Goal: Information Seeking & Learning: Learn about a topic

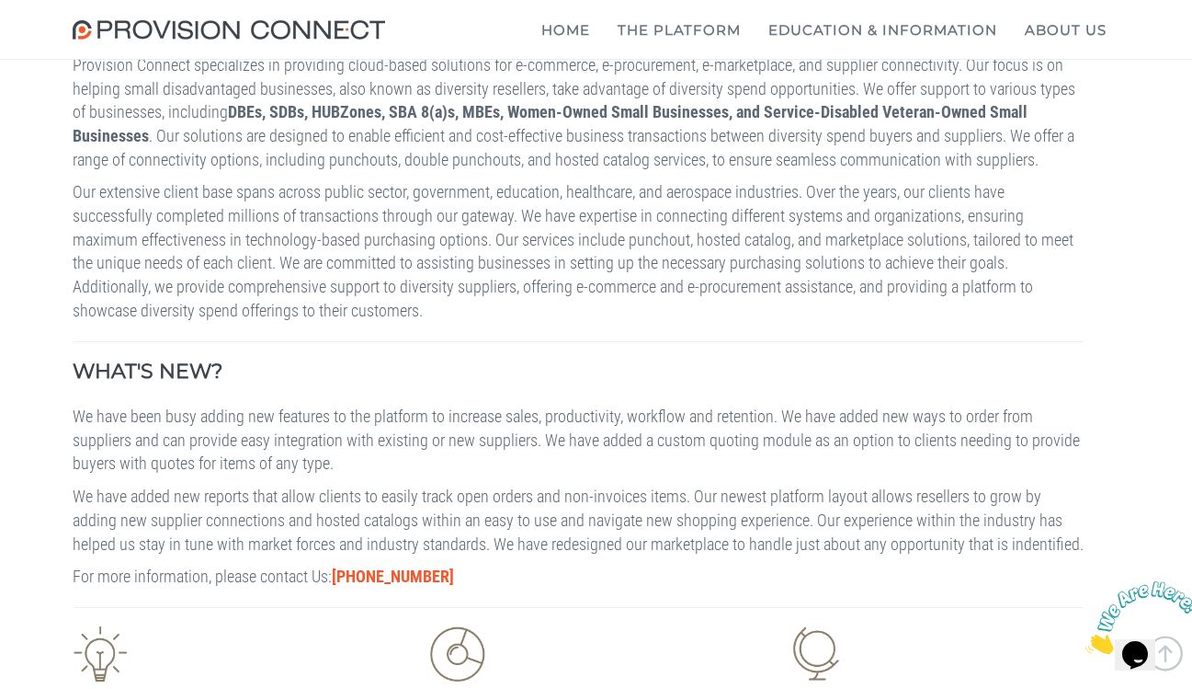
scroll to position [688, 0]
click at [0, 0] on b "The Procurement Hub" at bounding box center [0, 0] width 0 height 0
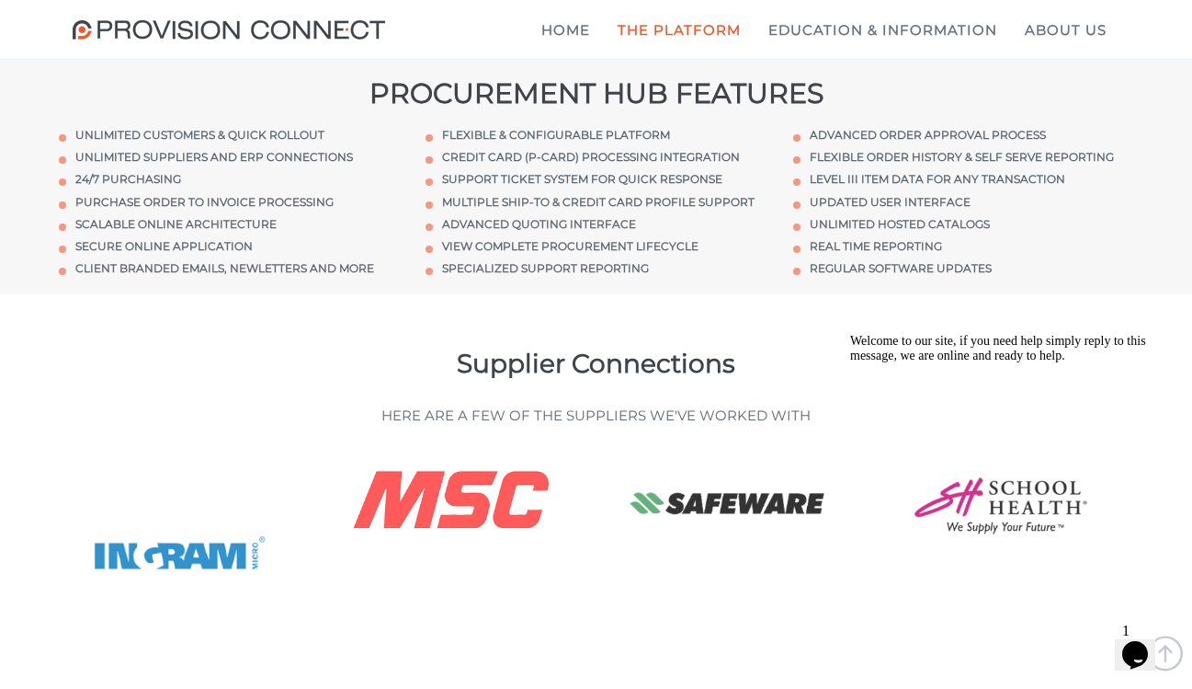
scroll to position [3233, 0]
click at [106, 143] on li "Unlimited customers & Quick rollout" at bounding box center [229, 136] width 340 height 16
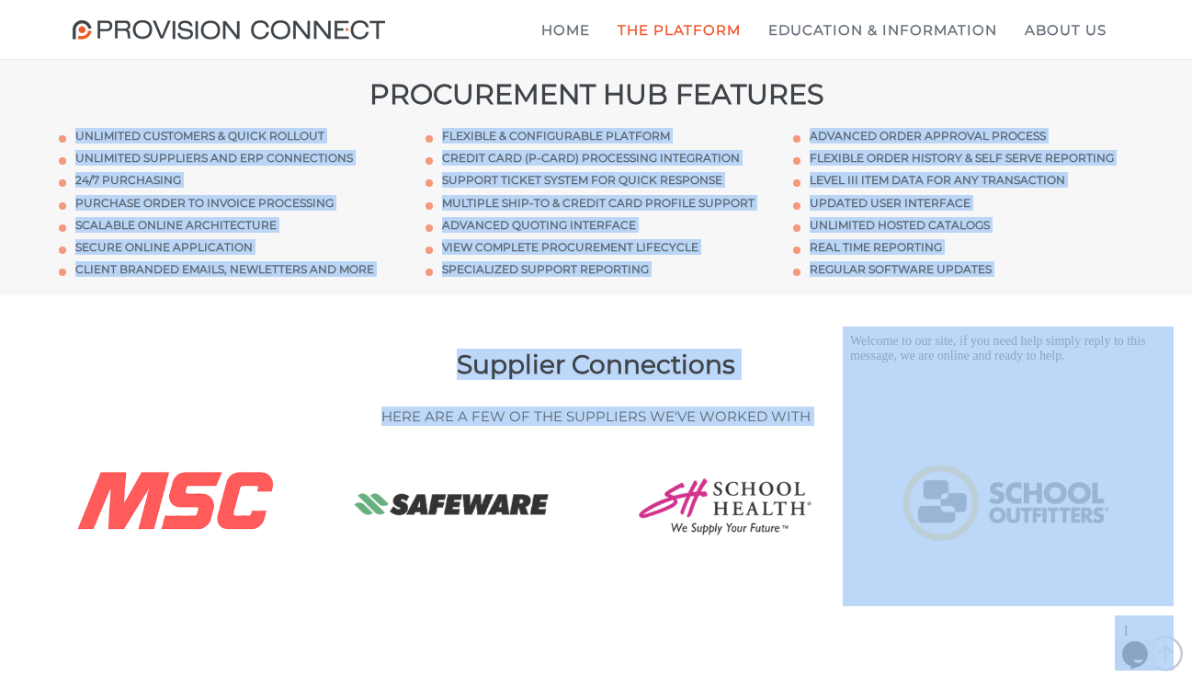
drag, startPoint x: 949, startPoint y: 544, endPoint x: 872, endPoint y: 349, distance: 209.7
click at [585, 233] on li "Advanced Quoting Interface" at bounding box center [596, 225] width 340 height 16
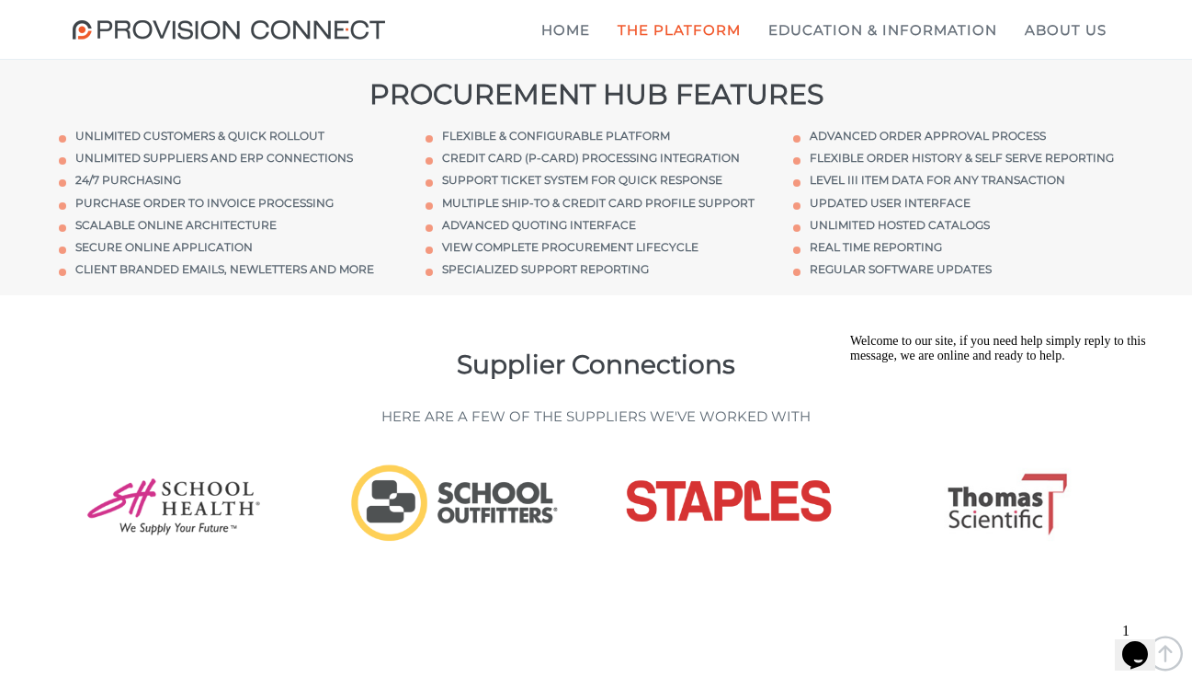
click at [637, 277] on li "Specialized Support Reporting" at bounding box center [596, 269] width 340 height 16
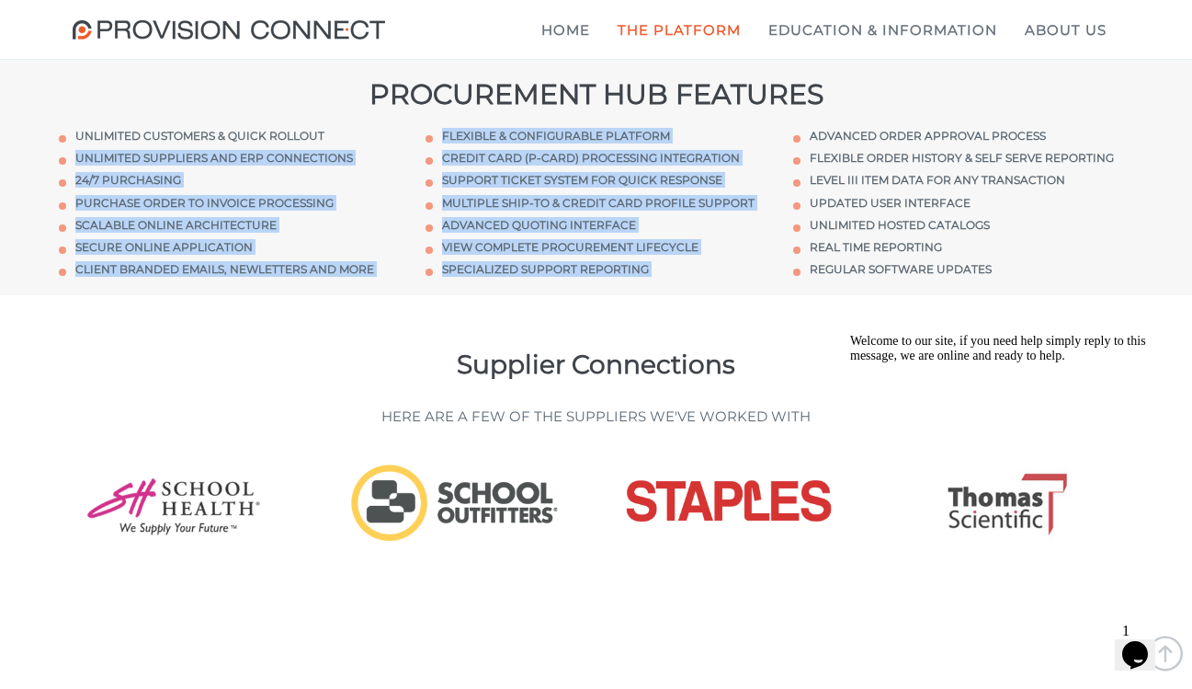
drag, startPoint x: 637, startPoint y: 357, endPoint x: 278, endPoint y: 235, distance: 379.4
click at [278, 235] on div "Unlimited customers & Quick rollout Unlimited suppliers and ERP connections 24/…" at bounding box center [596, 202] width 1103 height 186
click at [278, 235] on ul "Unlimited customers & Quick rollout Unlimited suppliers and ERP connections 24/…" at bounding box center [229, 202] width 340 height 149
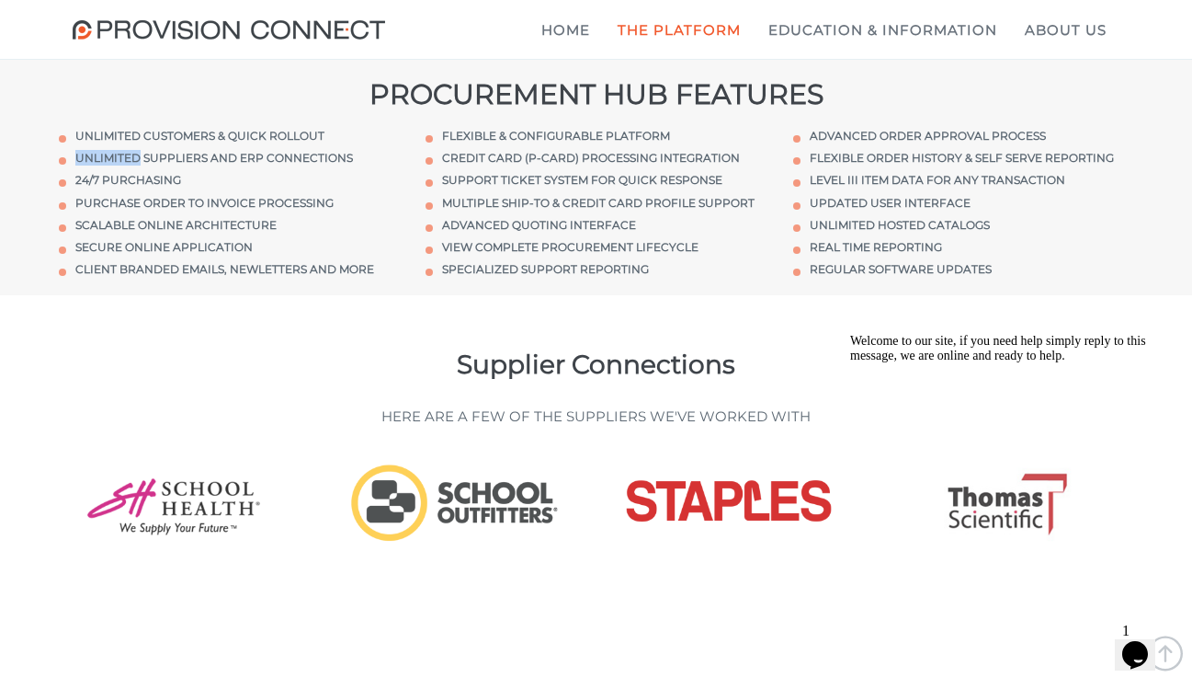
click at [278, 235] on ul "Unlimited customers & Quick rollout Unlimited suppliers and ERP connections 24/…" at bounding box center [229, 202] width 340 height 149
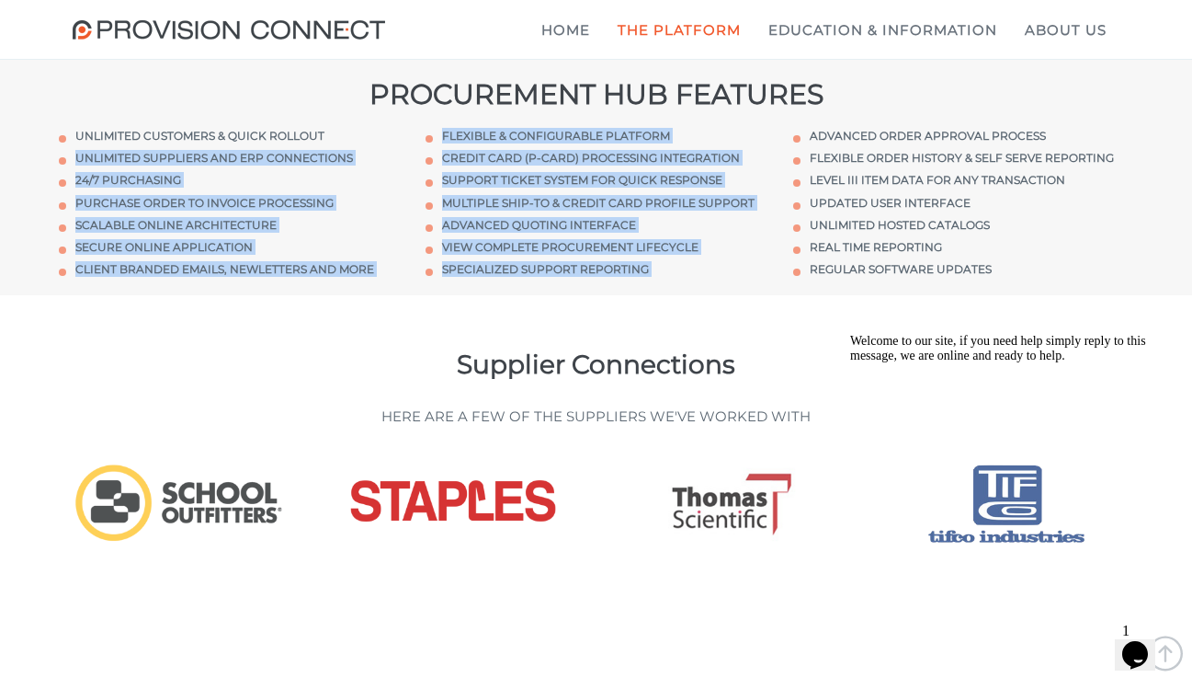
drag, startPoint x: 278, startPoint y: 235, endPoint x: 734, endPoint y: 364, distance: 473.9
click at [734, 295] on div "Unlimited customers & Quick rollout Unlimited suppliers and ERP connections 24/…" at bounding box center [596, 202] width 1103 height 186
click at [734, 277] on li "Specialized Support Reporting" at bounding box center [596, 269] width 340 height 16
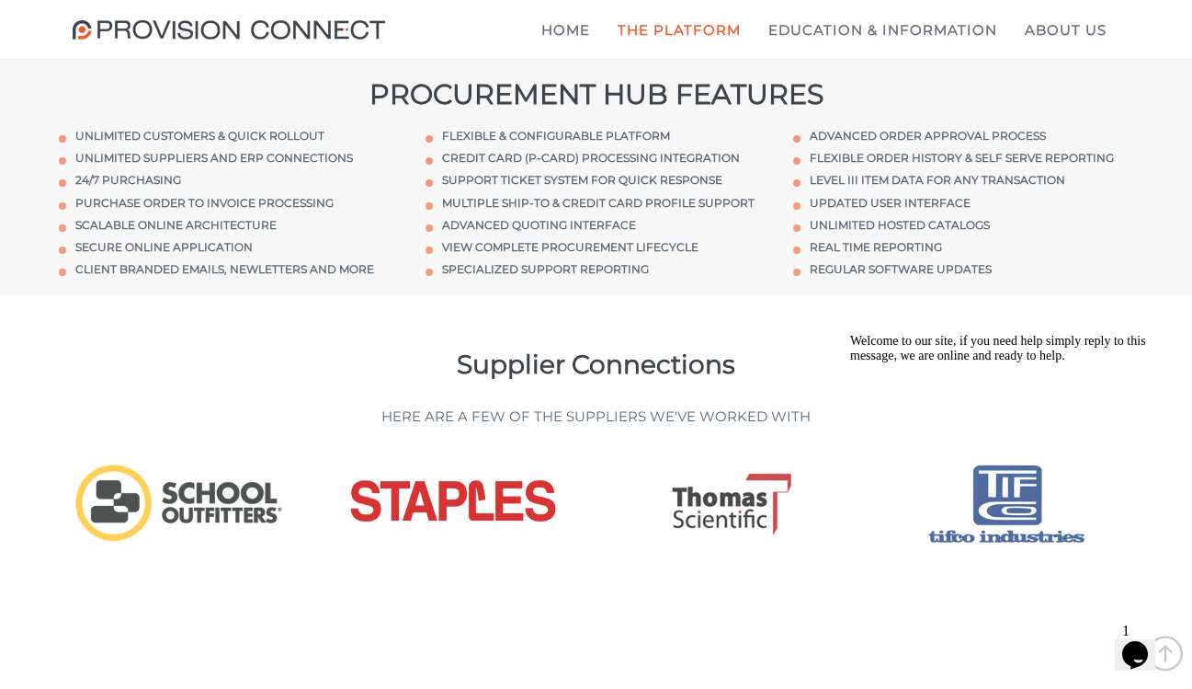
click at [734, 277] on li "Specialized Support Reporting" at bounding box center [596, 269] width 340 height 16
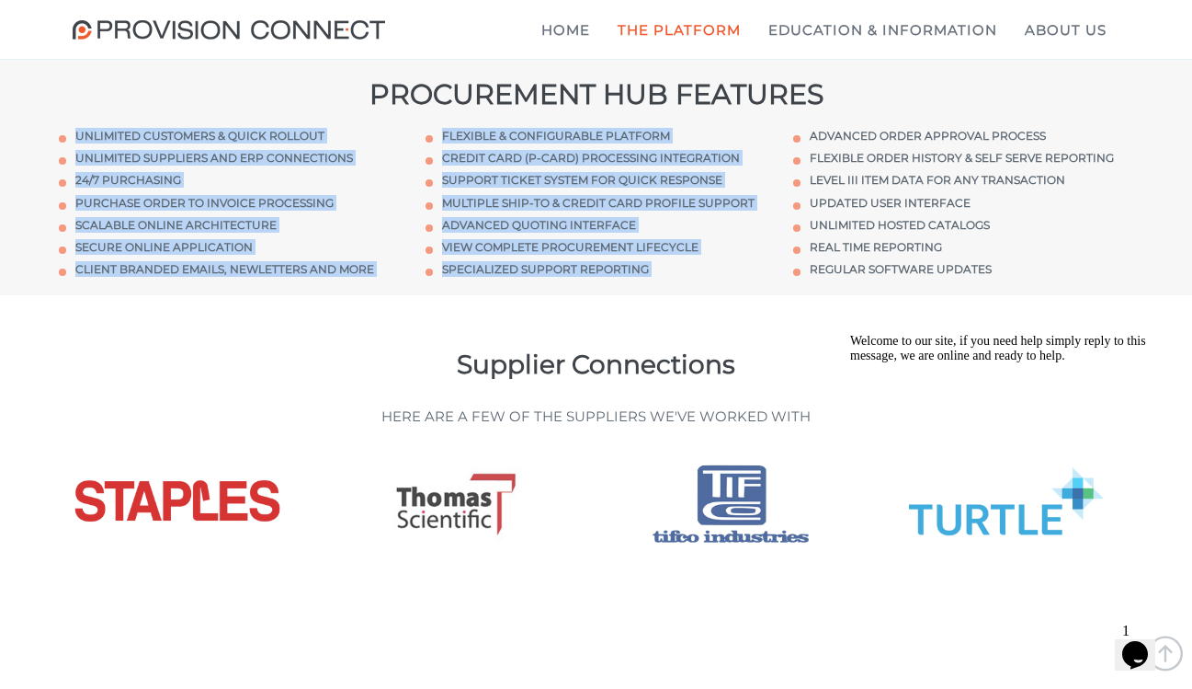
drag, startPoint x: 734, startPoint y: 364, endPoint x: 239, endPoint y: 220, distance: 515.3
click at [239, 220] on div "Unlimited customers & Quick rollout Unlimited suppliers and ERP connections 24/…" at bounding box center [596, 202] width 1103 height 186
click at [239, 143] on li "Unlimited customers & Quick rollout" at bounding box center [229, 136] width 340 height 16
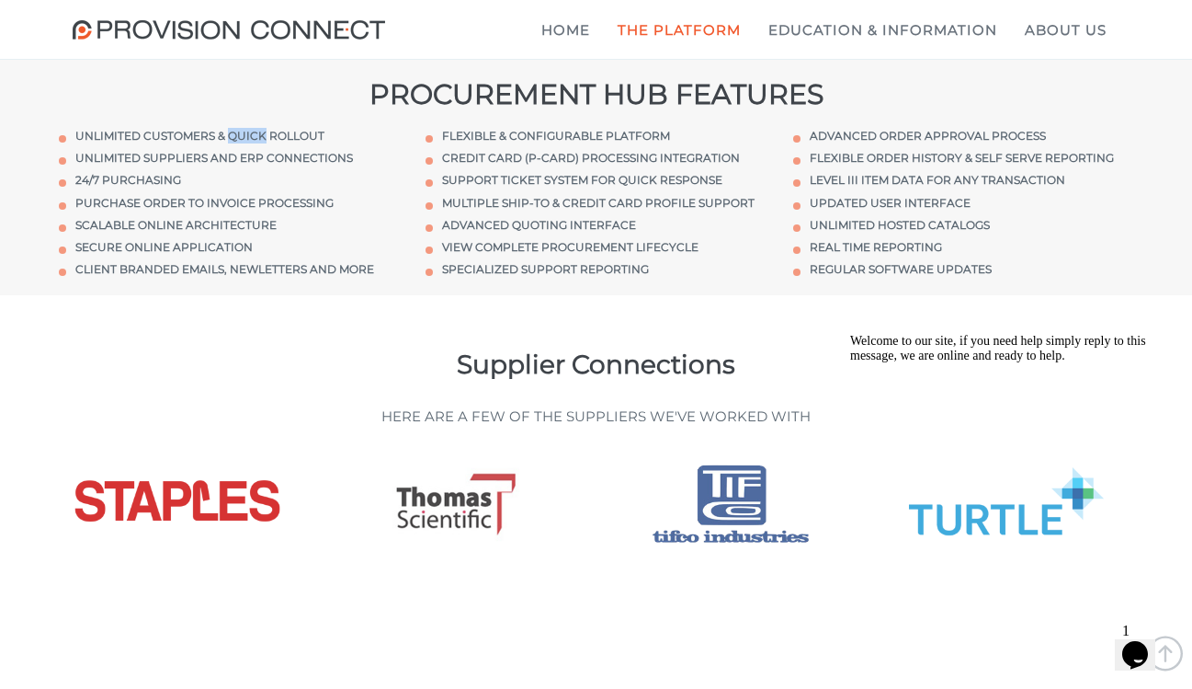
click at [239, 143] on li "Unlimited customers & Quick rollout" at bounding box center [229, 136] width 340 height 16
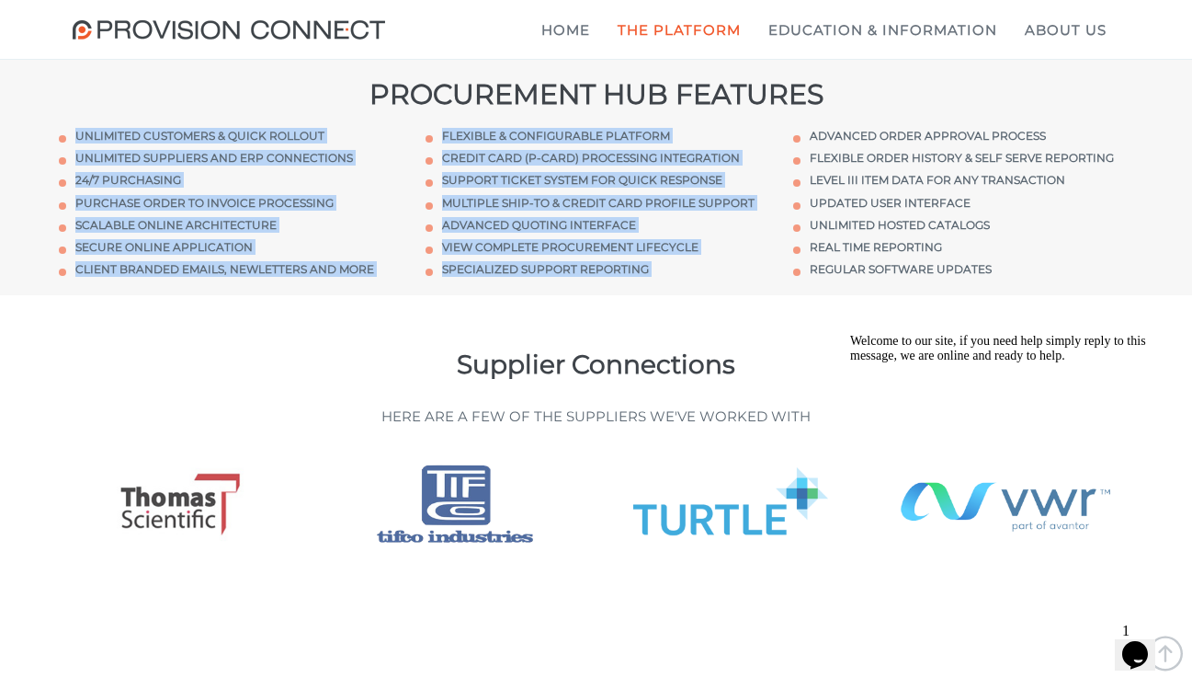
drag, startPoint x: 239, startPoint y: 220, endPoint x: 565, endPoint y: 362, distance: 356.2
click at [565, 295] on div "Unlimited customers & Quick rollout Unlimited suppliers and ERP connections 24/…" at bounding box center [596, 202] width 1103 height 186
click at [565, 277] on li "Specialized Support Reporting" at bounding box center [596, 269] width 340 height 16
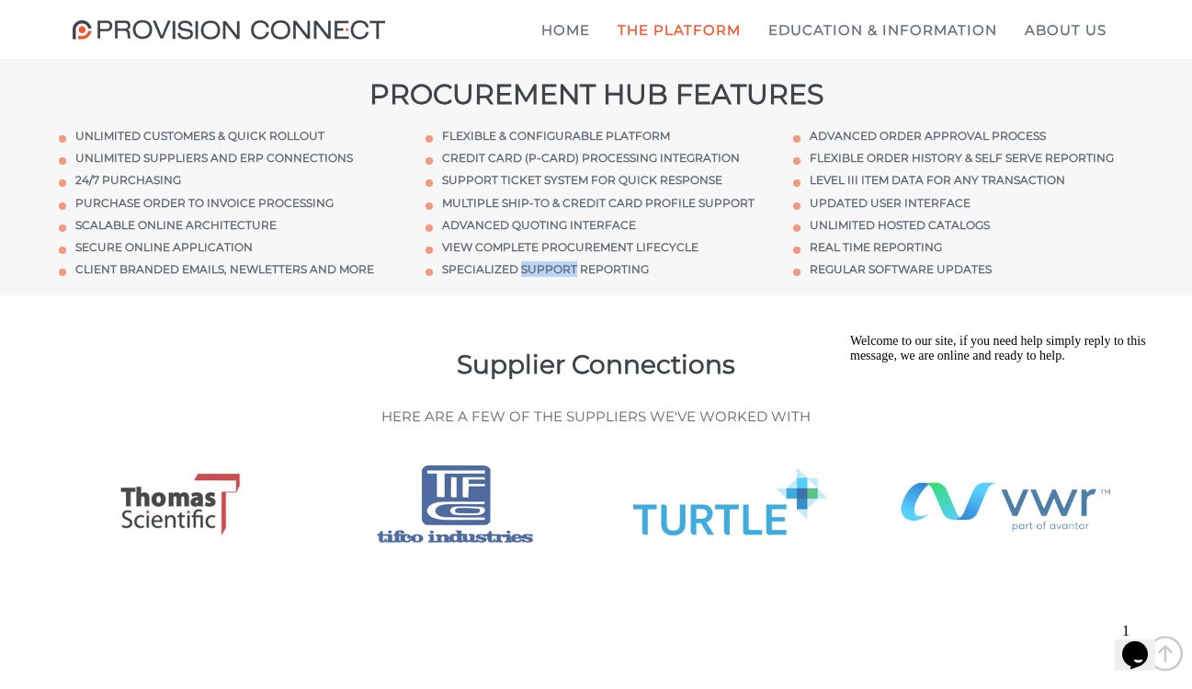
click at [565, 277] on li "Specialized Support Reporting" at bounding box center [596, 269] width 340 height 16
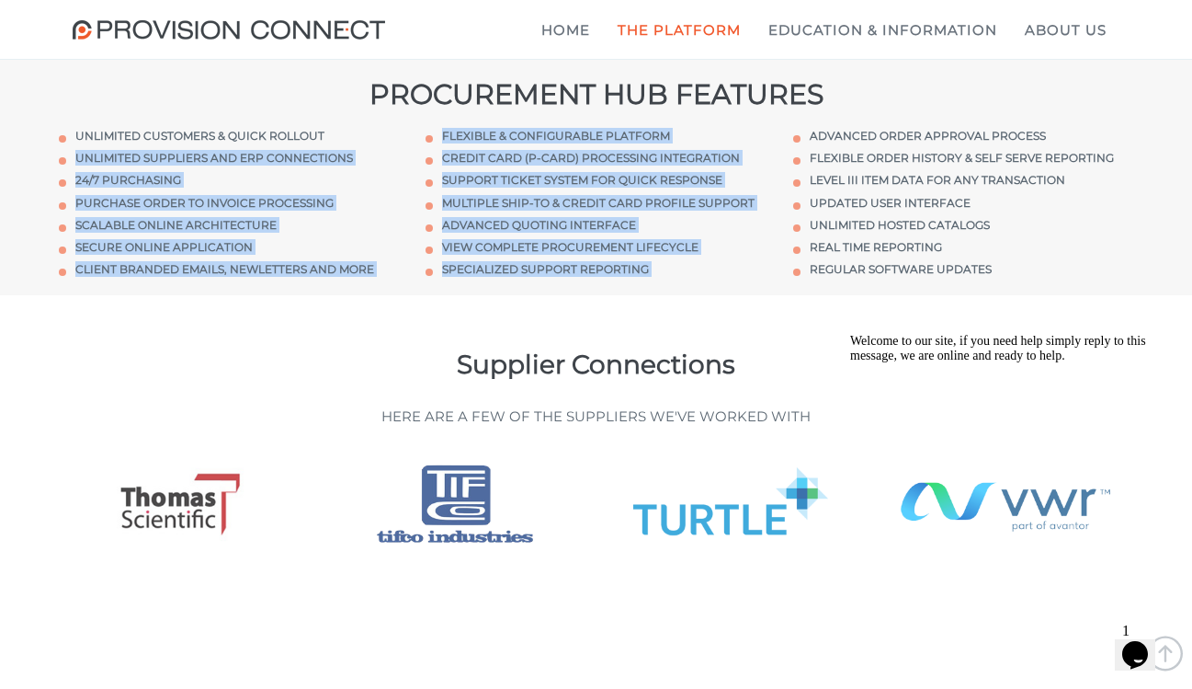
drag, startPoint x: 565, startPoint y: 362, endPoint x: 161, endPoint y: 241, distance: 422.4
click at [161, 241] on div "Unlimited customers & Quick rollout Unlimited suppliers and ERP connections 24/…" at bounding box center [596, 202] width 1103 height 186
click at [161, 165] on li "Unlimited suppliers and ERP connections" at bounding box center [229, 158] width 340 height 16
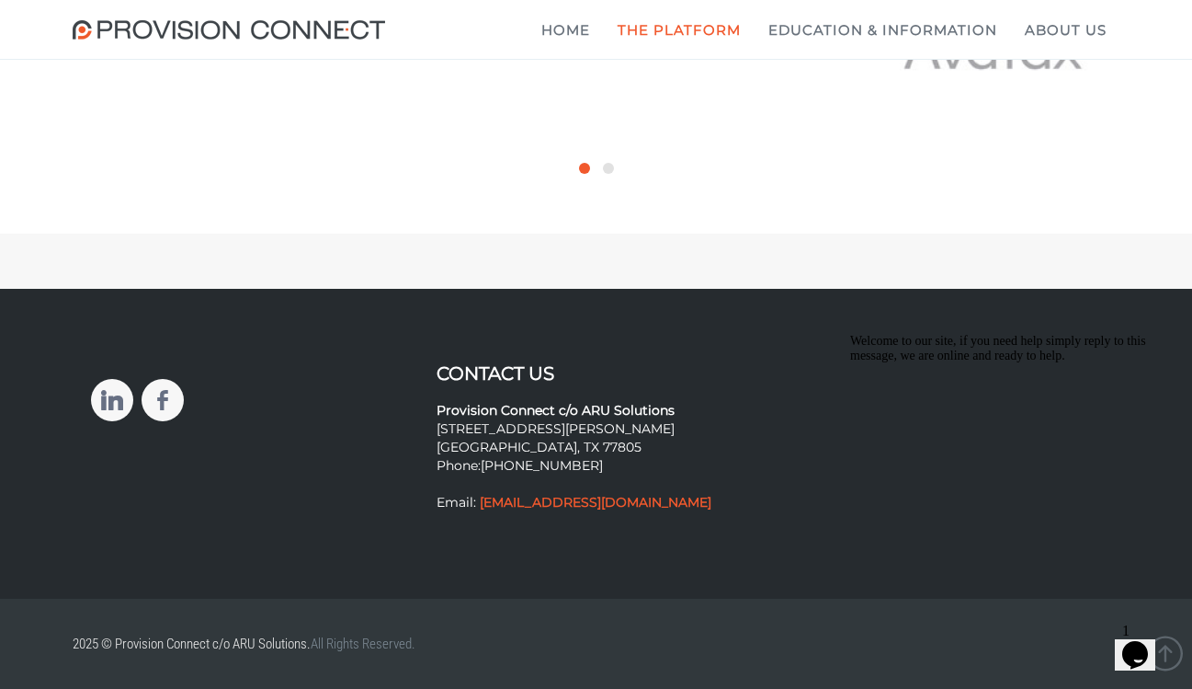
scroll to position [5244, 0]
click at [0, 0] on b "What is a Hosted Catalog?" at bounding box center [0, 0] width 0 height 0
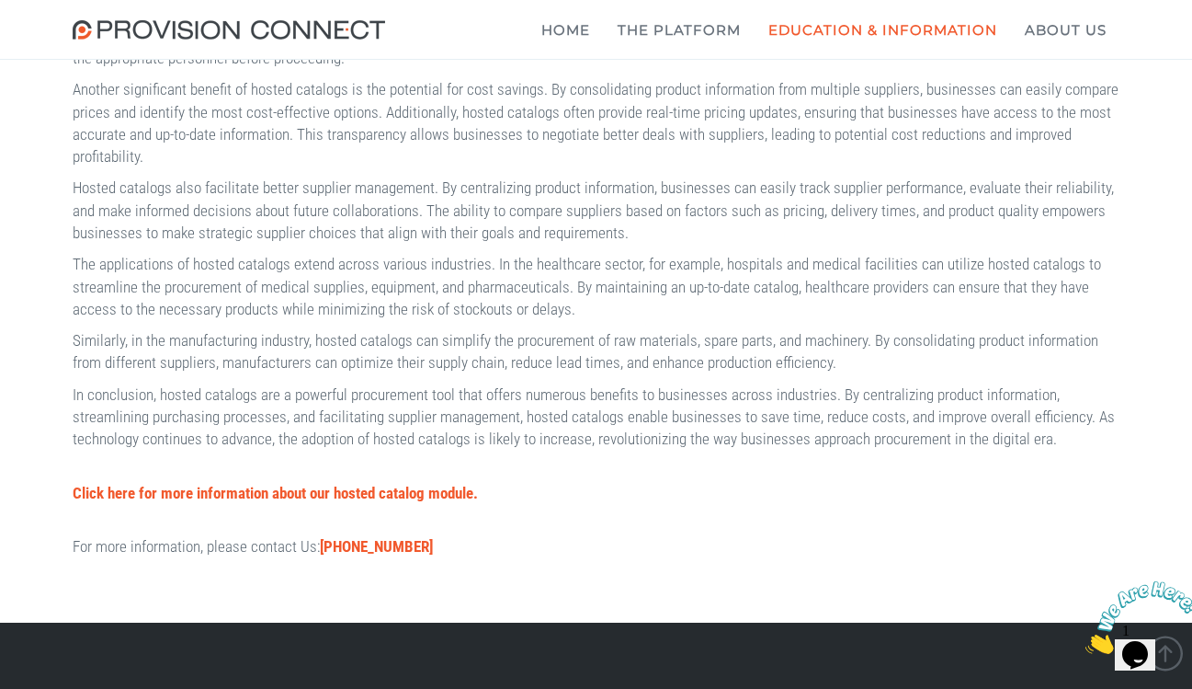
scroll to position [1484, 0]
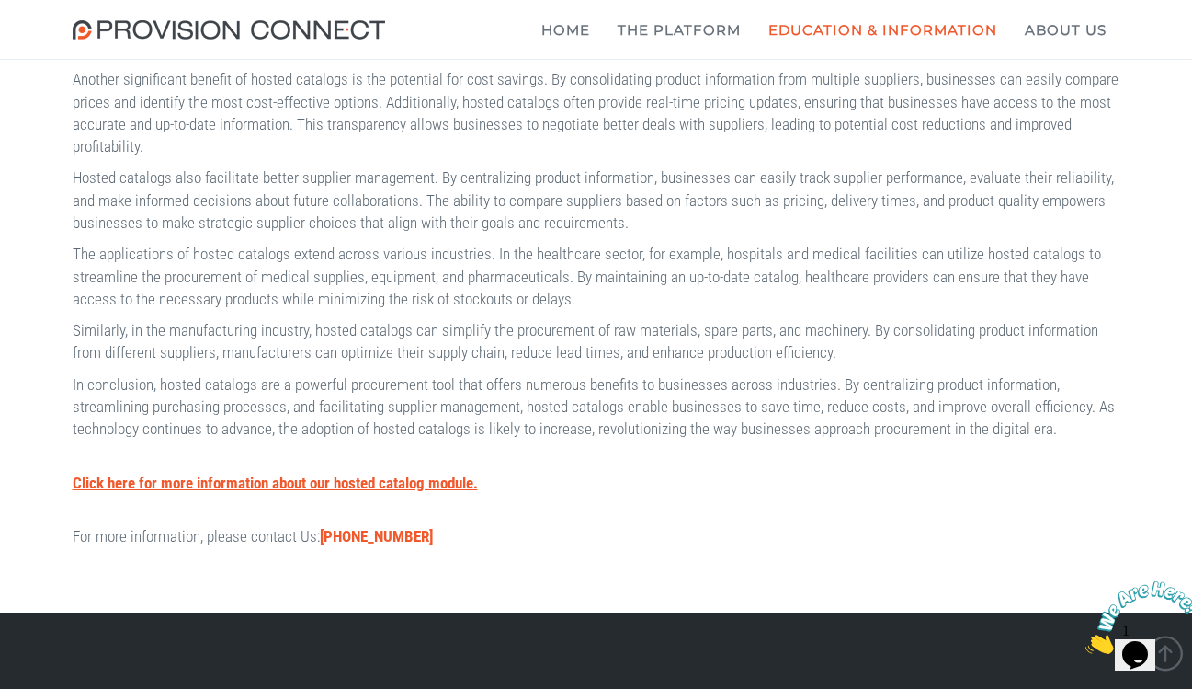
click at [262, 492] on b "Click here for more information about our hosted catalog module." at bounding box center [275, 483] width 405 height 18
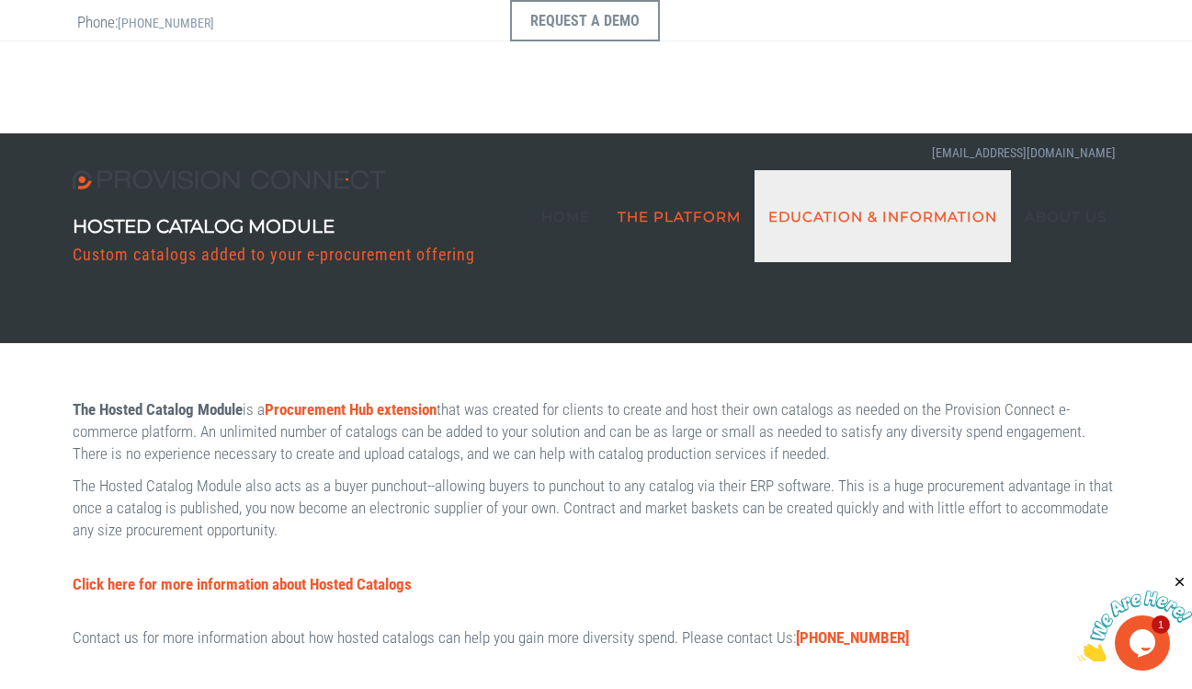
scroll to position [670, 0]
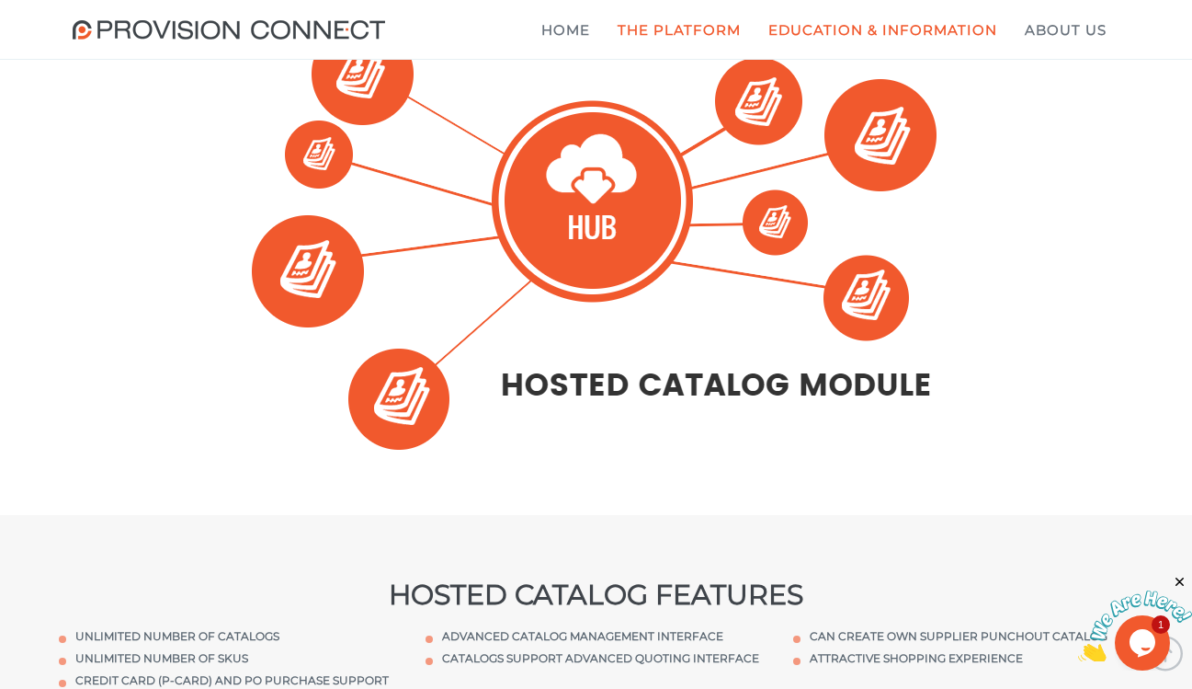
click at [0, 0] on link "What is a double punchout?" at bounding box center [0, 0] width 0 height 0
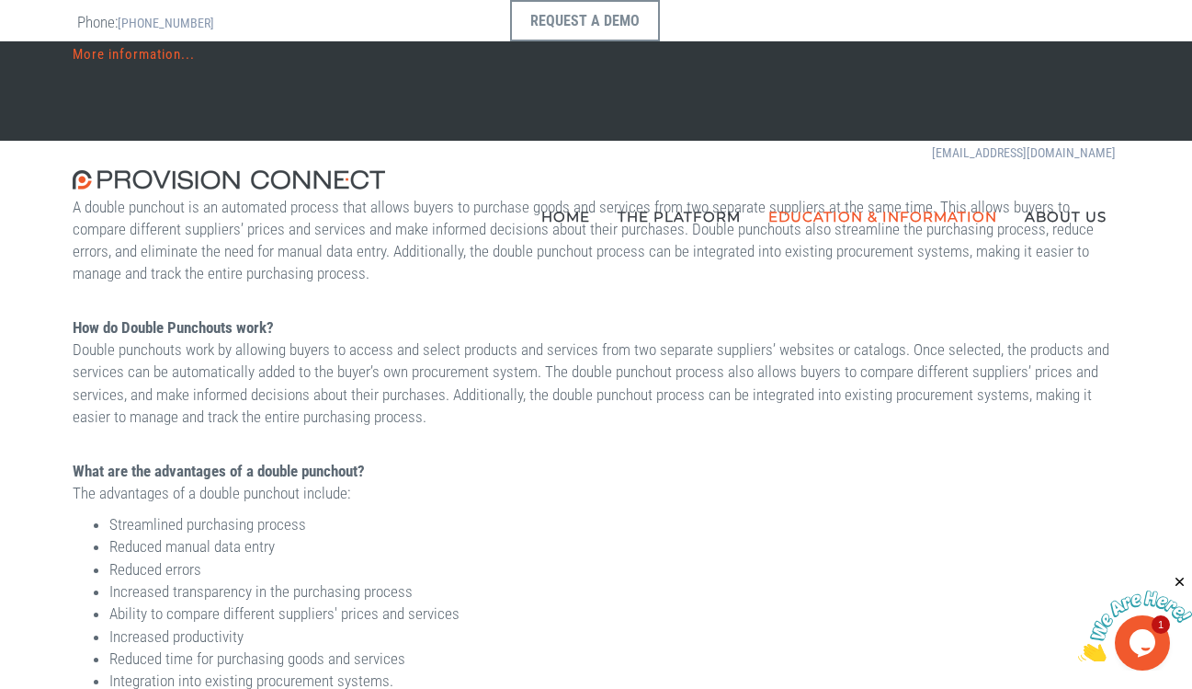
scroll to position [217, 0]
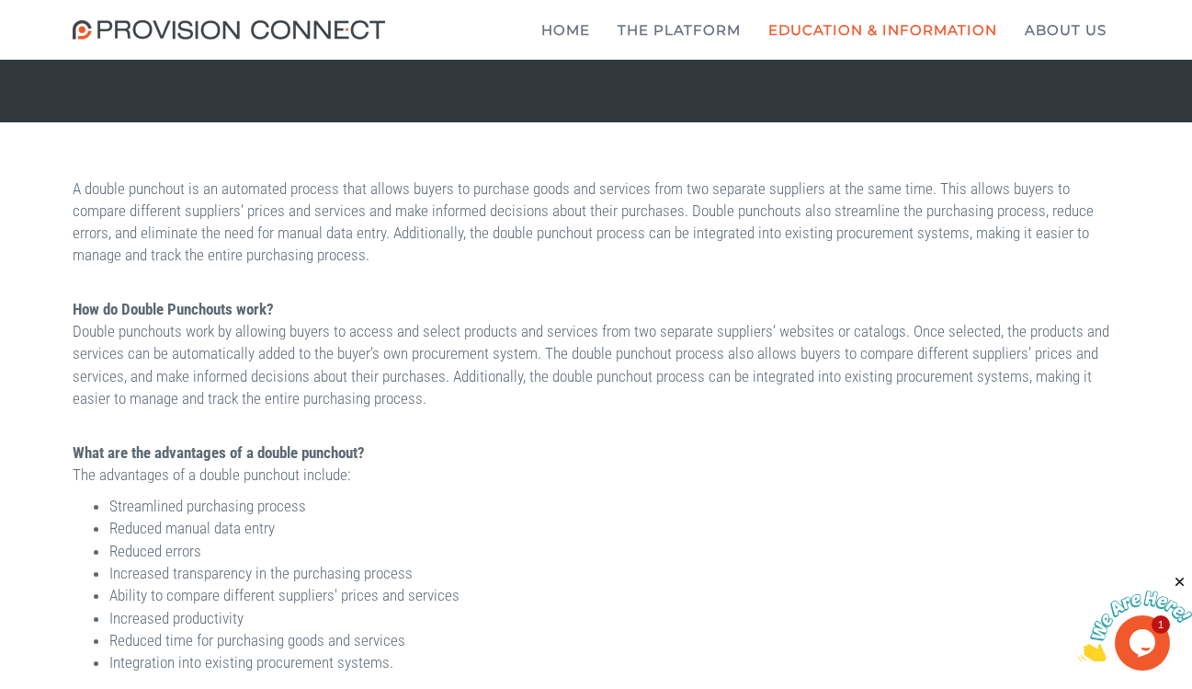
click at [451, 191] on p "A double punchout is an automated process that allows buyers to purchase goods …" at bounding box center [597, 221] width 1048 height 89
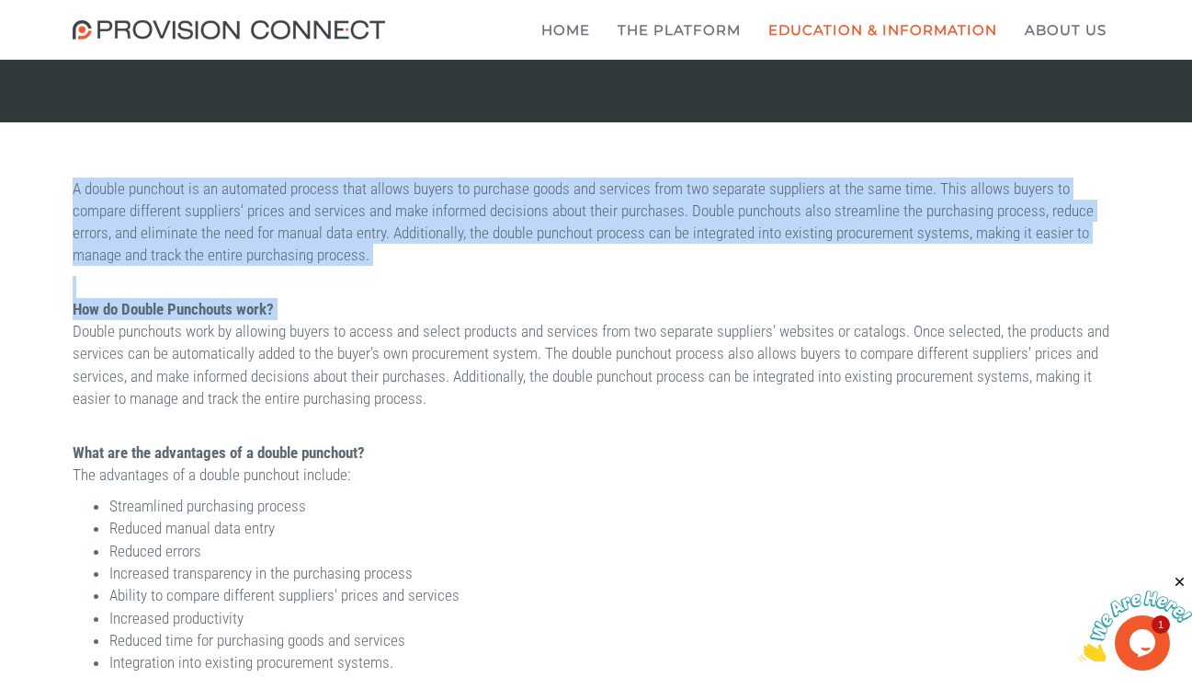
drag, startPoint x: 451, startPoint y: 191, endPoint x: 463, endPoint y: 300, distance: 109.3
click at [463, 300] on div "A double punchout is an automated process that allows buyers to purchase goods …" at bounding box center [597, 456] width 1076 height 559
click at [463, 300] on p "How do Double Punchouts work? Double punchouts work by allowing buyers to acces…" at bounding box center [597, 353] width 1048 height 111
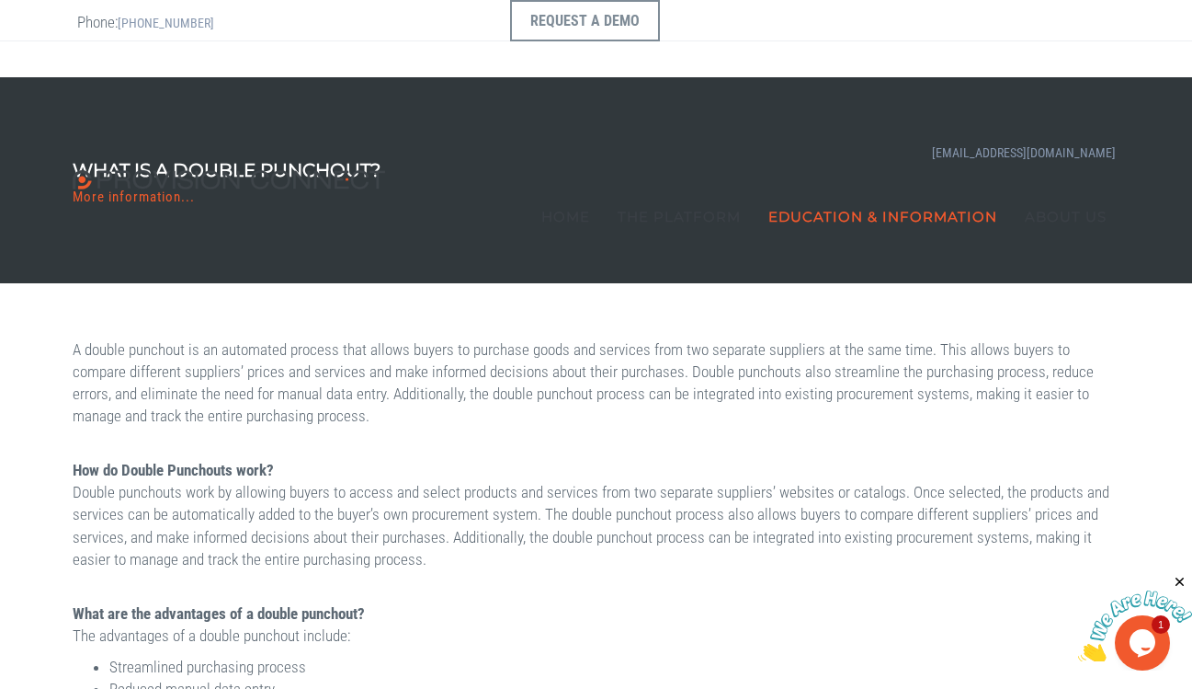
scroll to position [0, 0]
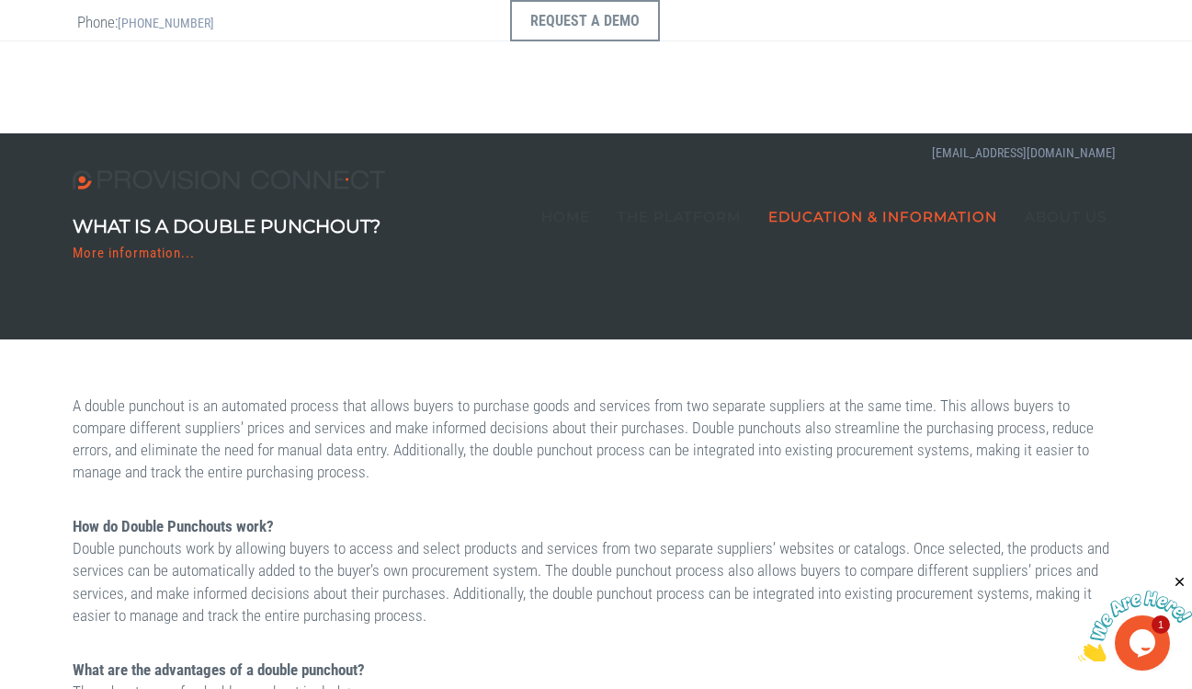
click at [0, 0] on b "Creating E-Marketplaces for Diversity Resellers using cXML" at bounding box center [0, 0] width 0 height 0
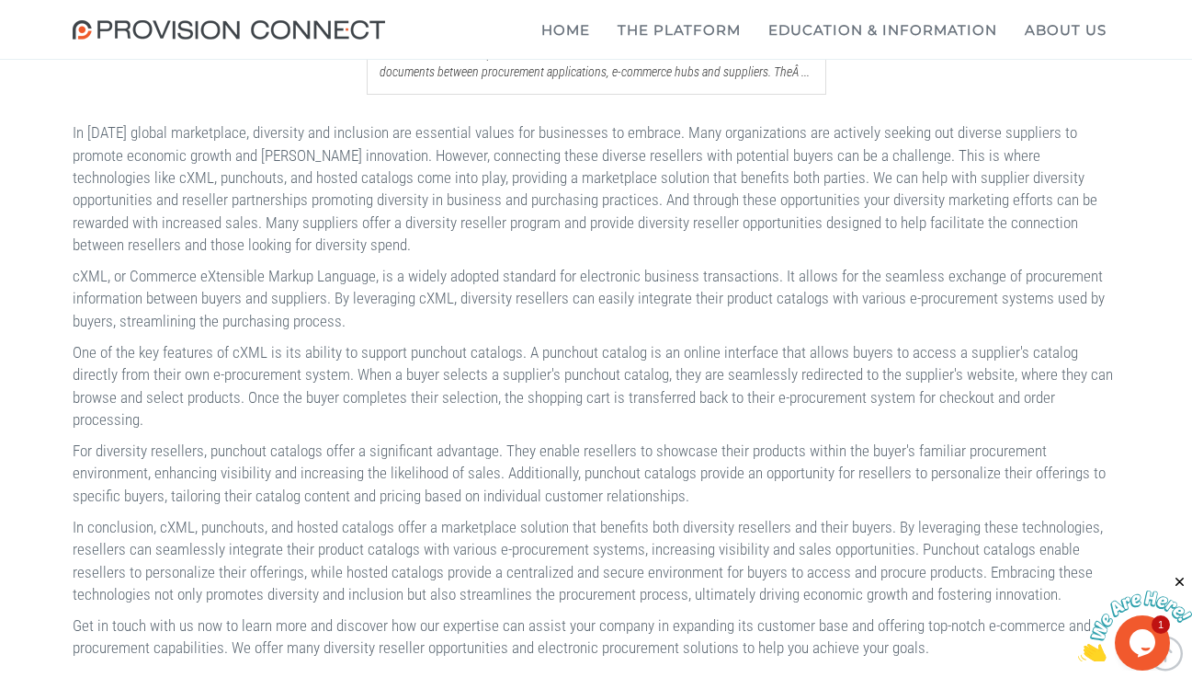
scroll to position [633, 0]
click at [545, 411] on p "One of the key features of cXML is its ability to support punchout catalogs. A …" at bounding box center [597, 383] width 1048 height 89
drag, startPoint x: 545, startPoint y: 411, endPoint x: 528, endPoint y: 457, distance: 49.2
click at [528, 428] on p "One of the key features of cXML is its ability to support punchout catalogs. A …" at bounding box center [597, 383] width 1048 height 89
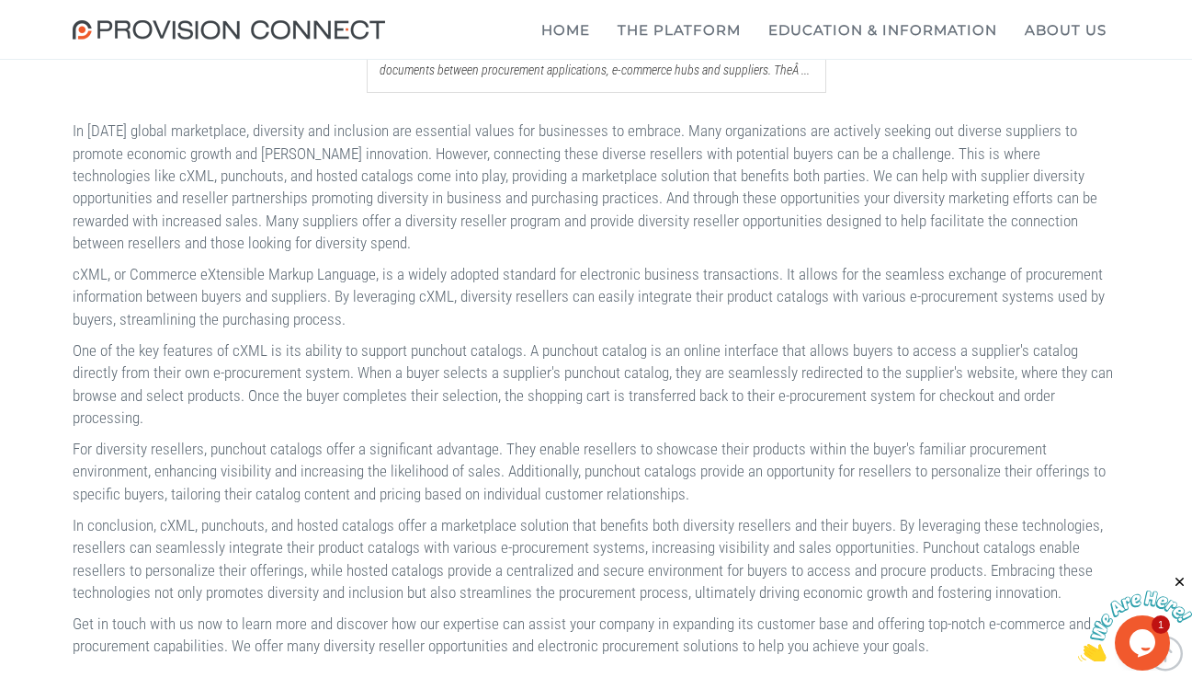
click at [528, 428] on p "One of the key features of cXML is its ability to support punchout catalogs. A …" at bounding box center [597, 383] width 1048 height 89
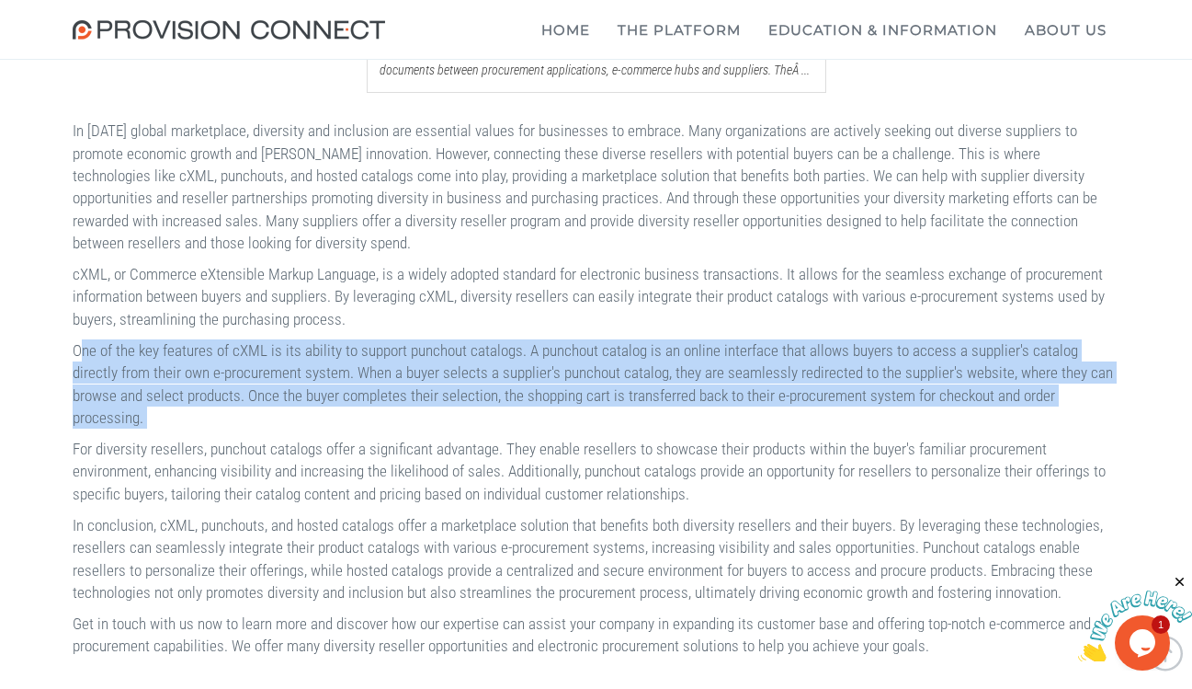
drag, startPoint x: 528, startPoint y: 457, endPoint x: 547, endPoint y: 444, distance: 23.2
click at [547, 428] on p "One of the key features of cXML is its ability to support punchout catalogs. A …" at bounding box center [597, 383] width 1048 height 89
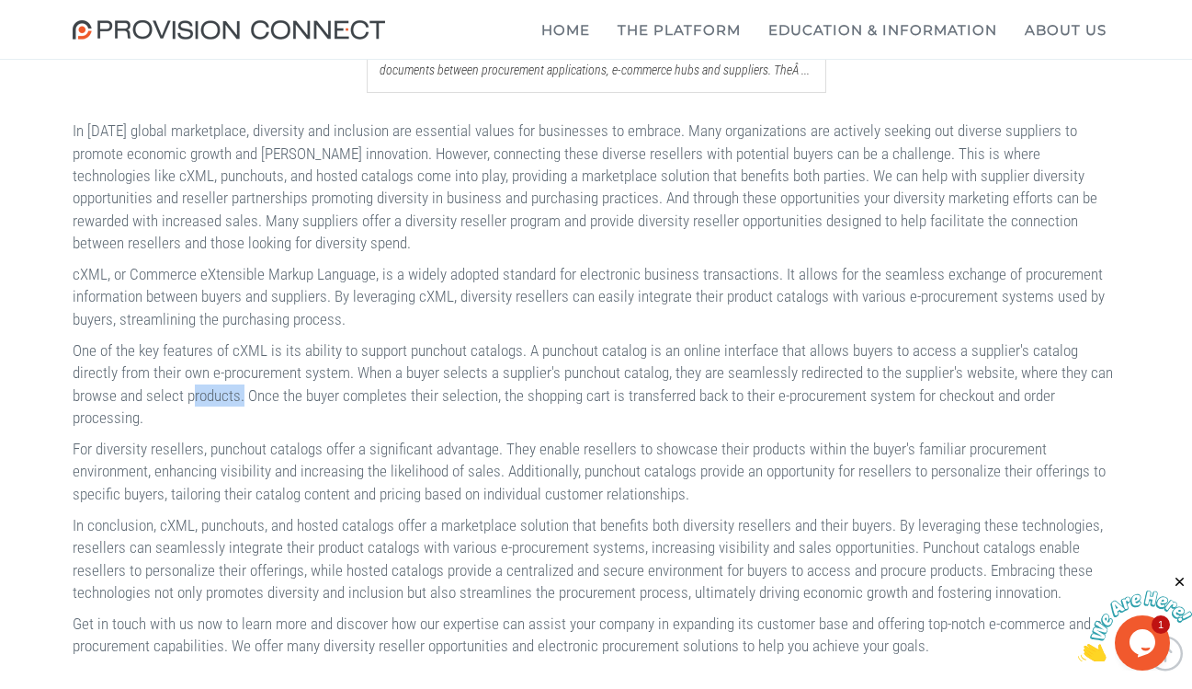
click at [547, 428] on p "One of the key features of cXML is its ability to support punchout catalogs. A …" at bounding box center [597, 383] width 1048 height 89
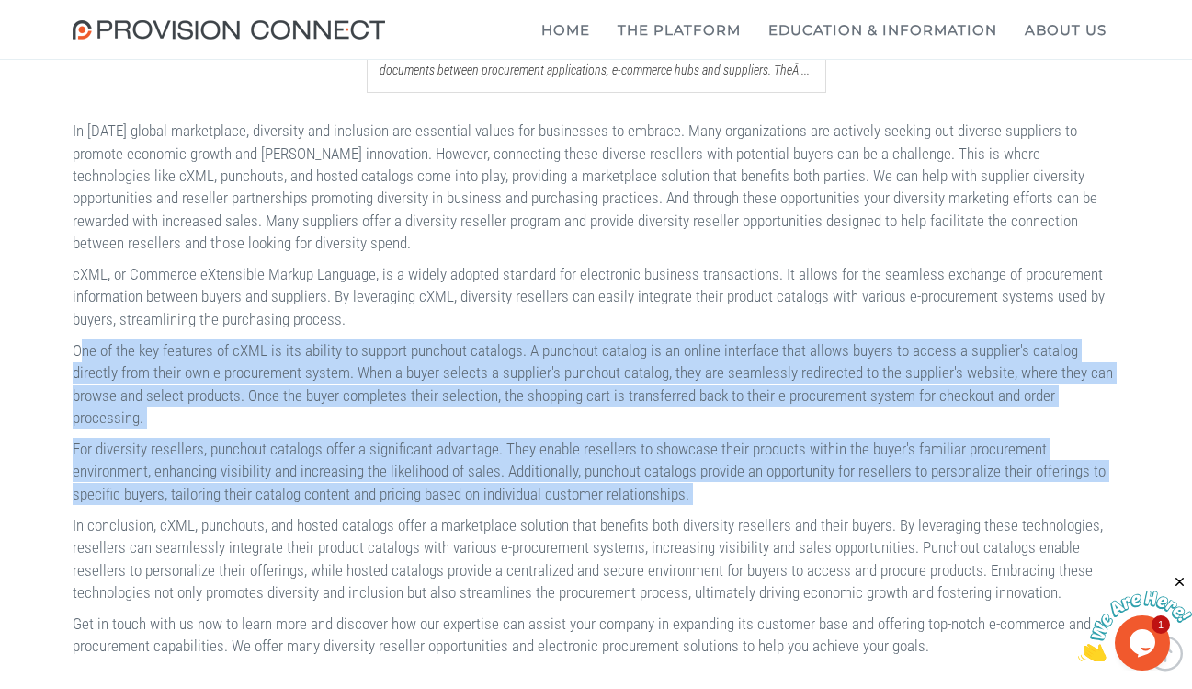
drag, startPoint x: 547, startPoint y: 444, endPoint x: 531, endPoint y: 495, distance: 53.2
click at [531, 495] on div "In [DATE] global marketplace, diversity and inclusion are essential values for …" at bounding box center [597, 376] width 1048 height 559
click at [531, 495] on p "For diversity resellers, punchout catalogs offer a significant advantage. They …" at bounding box center [597, 471] width 1048 height 67
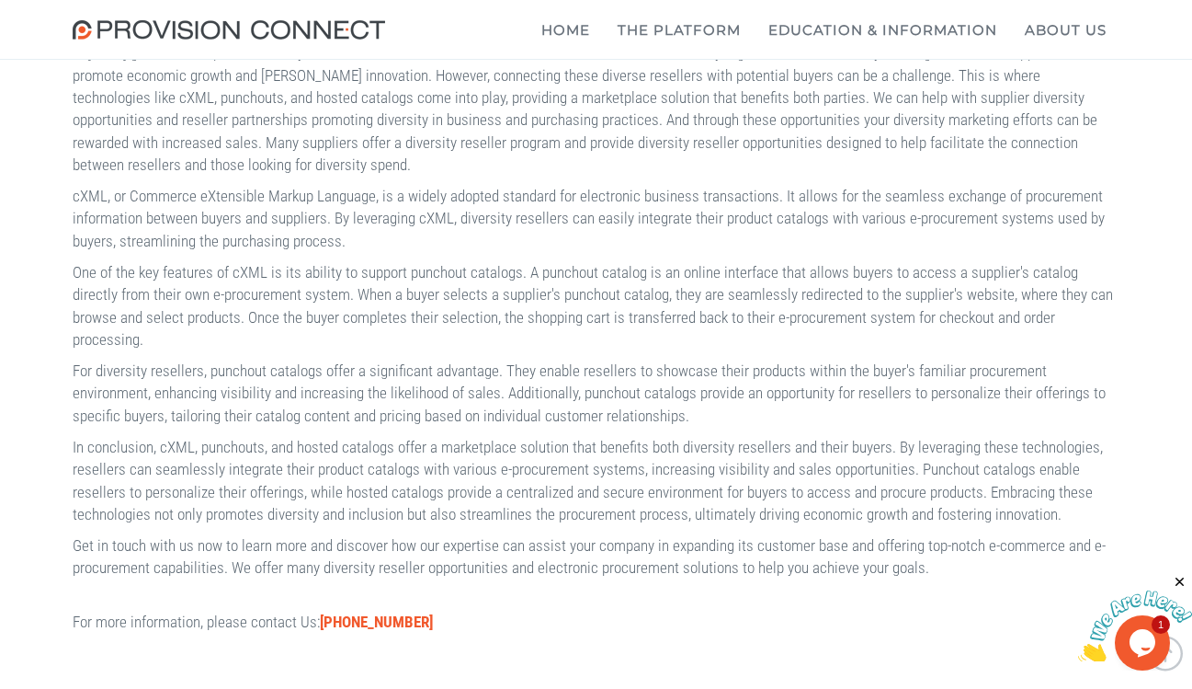
scroll to position [896, 0]
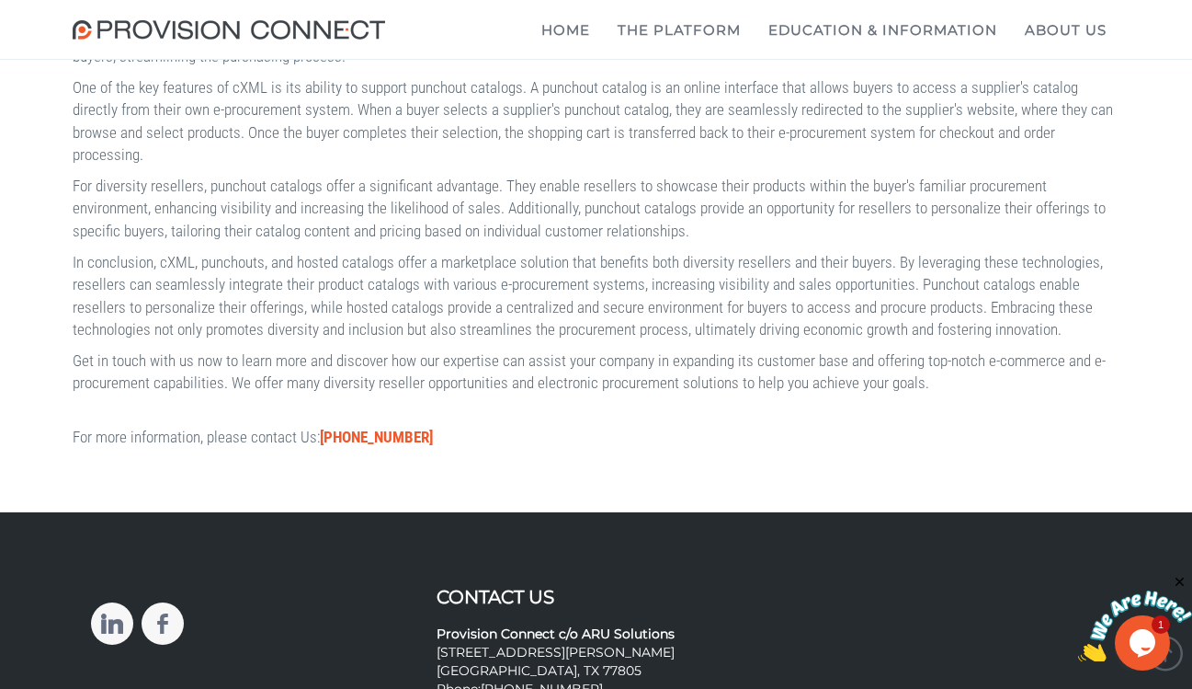
click at [410, 394] on p "Get in touch with us now to learn more and discover how our expertise can assis…" at bounding box center [597, 371] width 1048 height 45
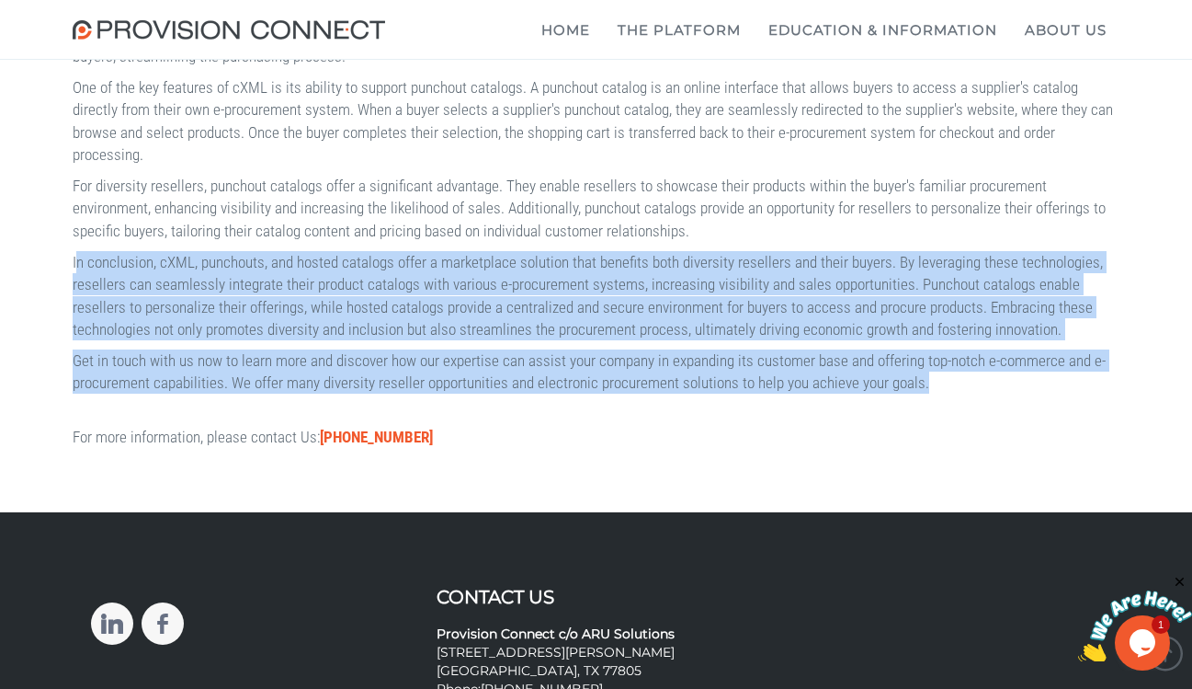
drag, startPoint x: 410, startPoint y: 440, endPoint x: 409, endPoint y: 308, distance: 132.4
click at [409, 308] on div "In [DATE] global marketplace, diversity and inclusion are essential values for …" at bounding box center [597, 114] width 1048 height 559
click at [409, 308] on p "In conclusion, cXML, punchouts, and hosted catalogs offer a marketplace solutio…" at bounding box center [597, 295] width 1048 height 89
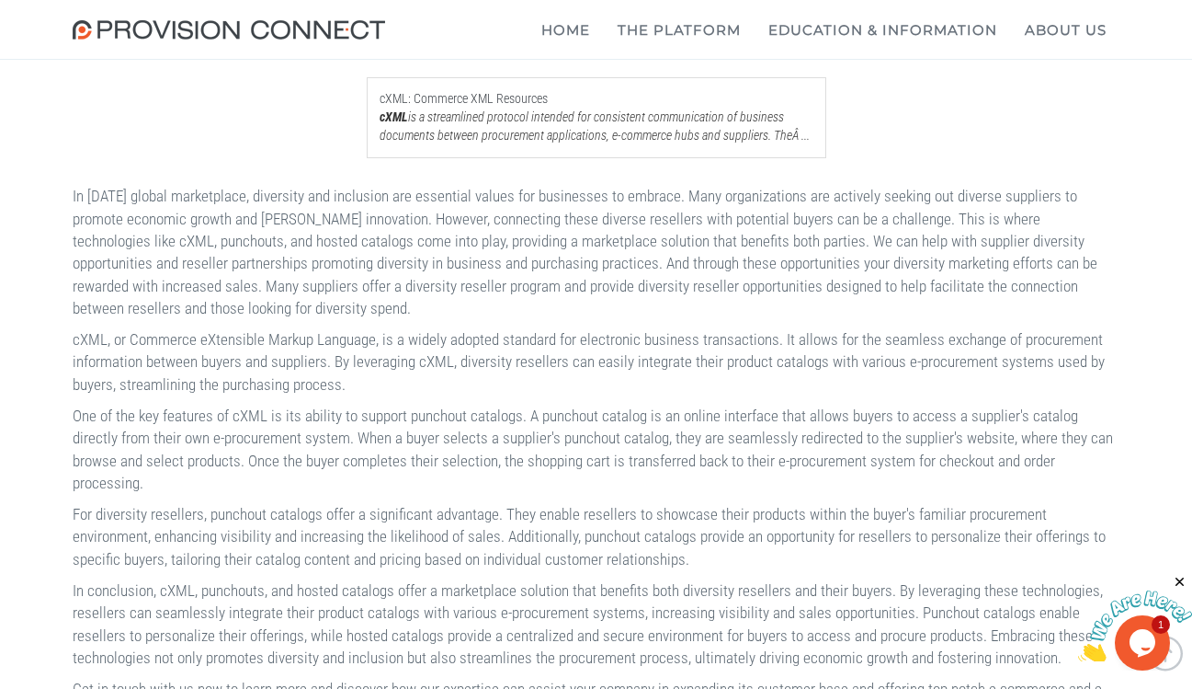
scroll to position [168, 0]
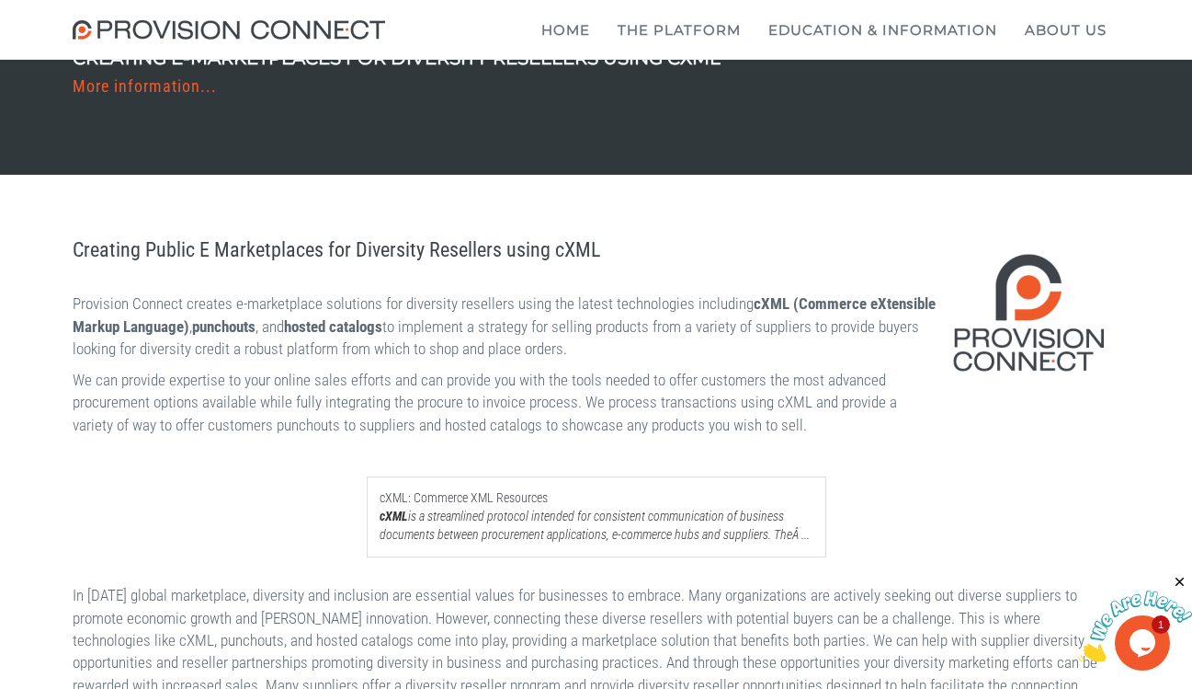
click at [409, 308] on p "Provision Connect creates e-marketplace solutions for diversity resellers using…" at bounding box center [597, 325] width 1048 height 67
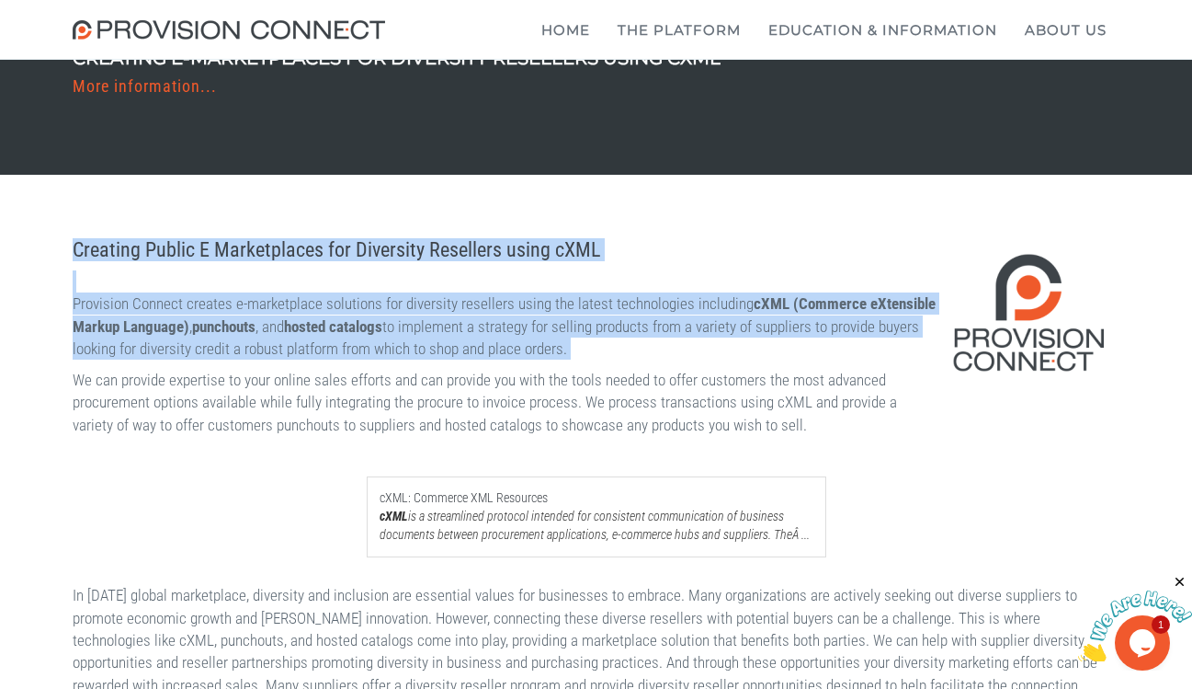
drag, startPoint x: 409, startPoint y: 308, endPoint x: 412, endPoint y: 257, distance: 50.6
click at [412, 257] on h1 "Creating Public E Marketplaces for Diversity Resellers using cXML" at bounding box center [597, 250] width 1048 height 22
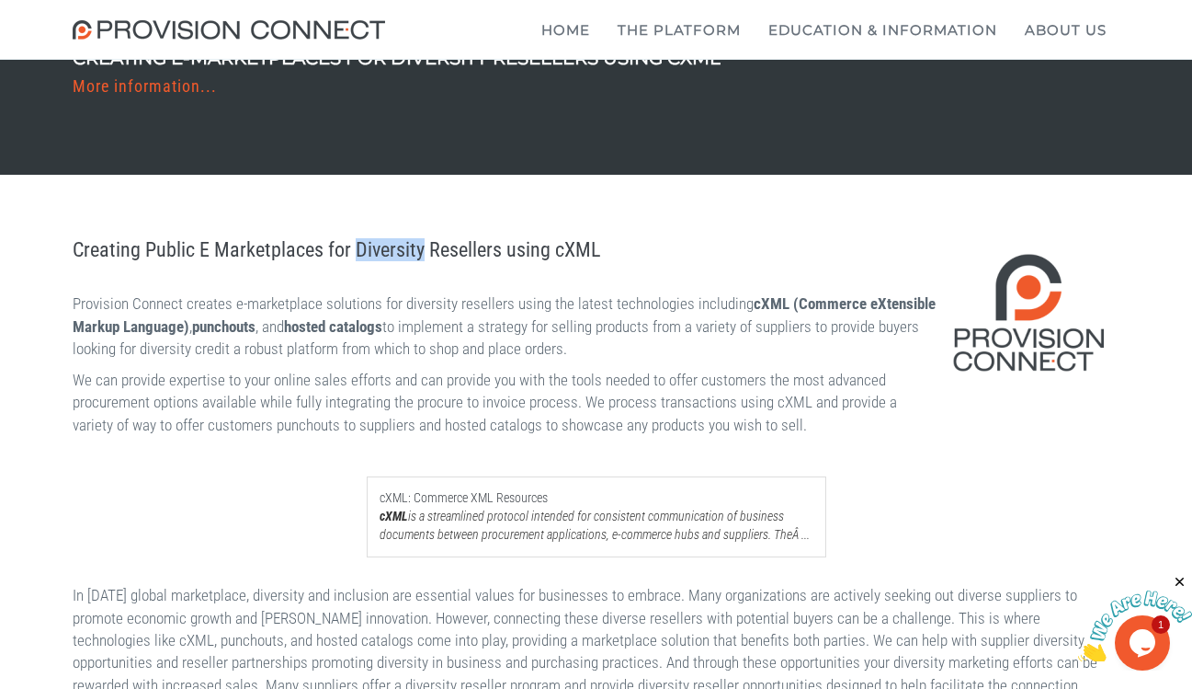
click at [412, 257] on h1 "Creating Public E Marketplaces for Diversity Resellers using cXML" at bounding box center [597, 250] width 1048 height 22
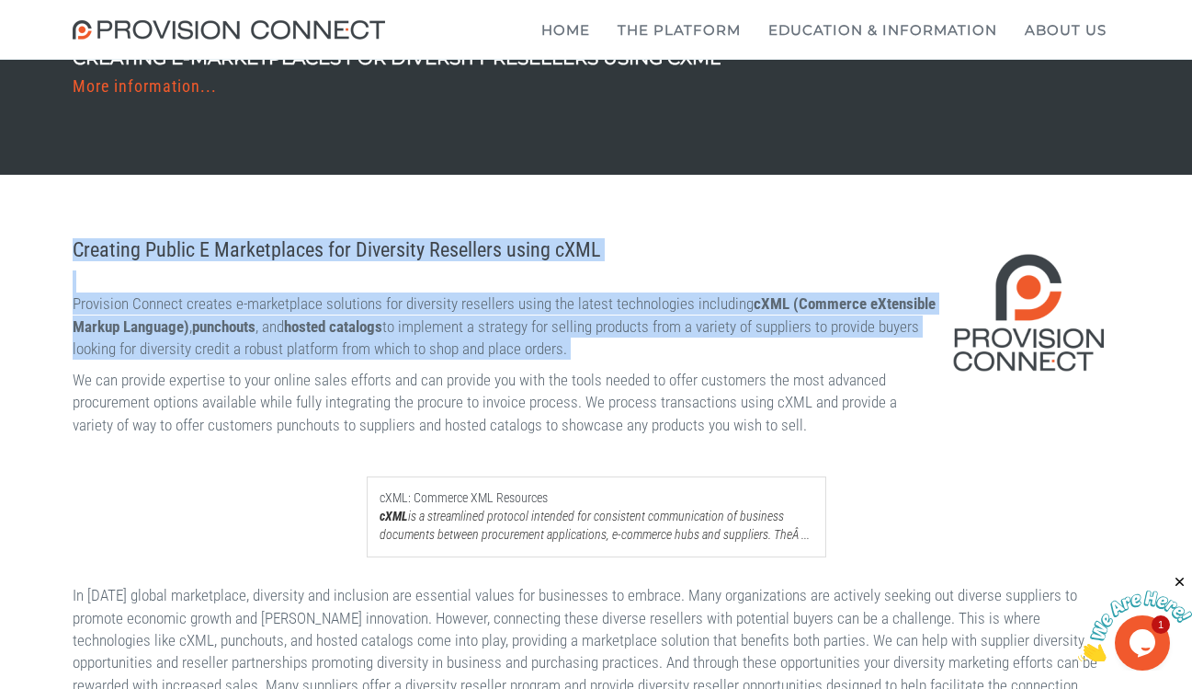
drag, startPoint x: 412, startPoint y: 257, endPoint x: 416, endPoint y: 332, distance: 74.6
click at [256, 332] on strong "punchouts" at bounding box center [223, 326] width 63 height 18
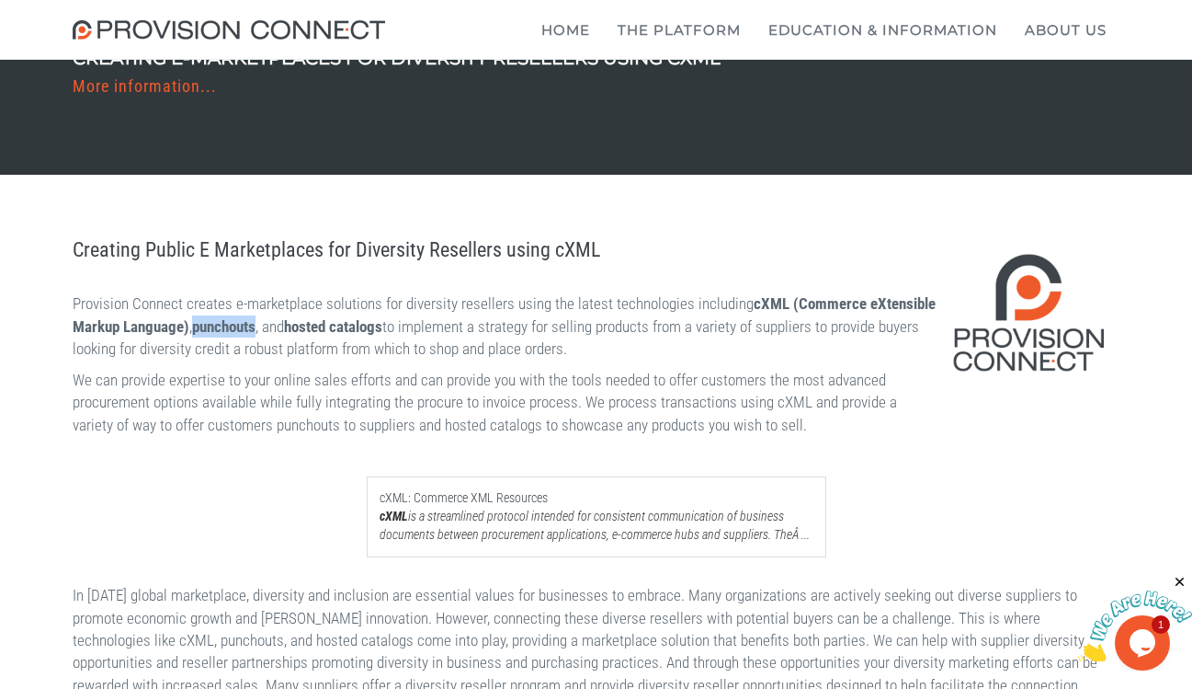
click at [256, 332] on strong "punchouts" at bounding box center [223, 326] width 63 height 18
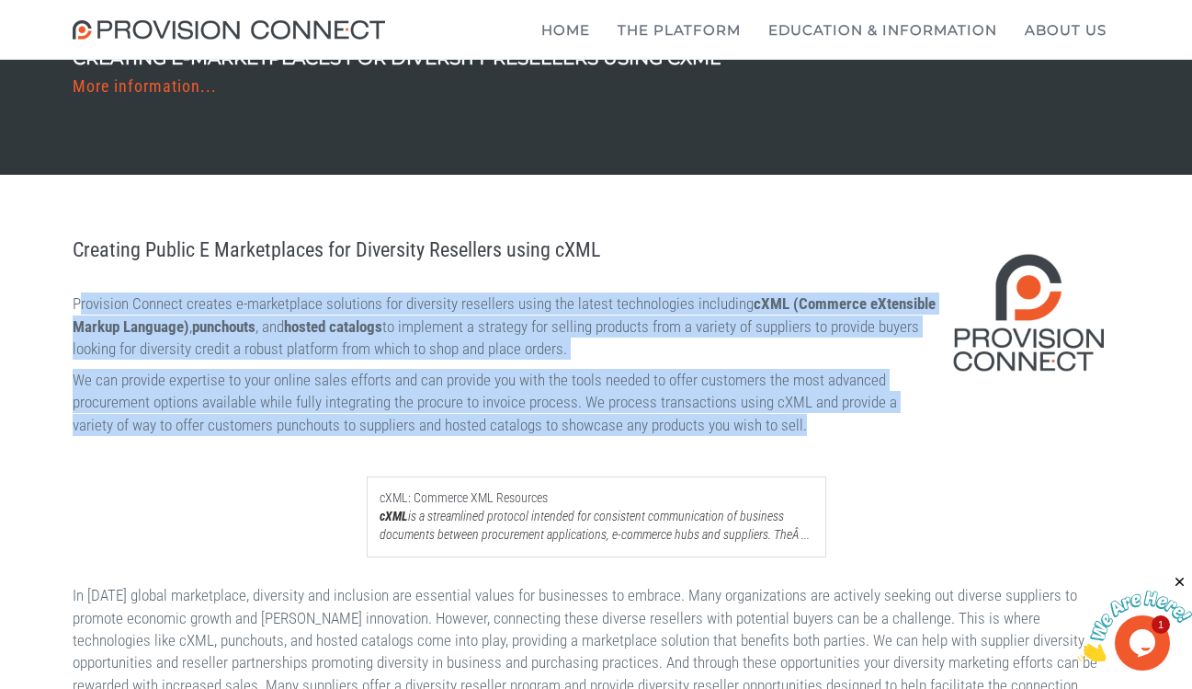
drag, startPoint x: 416, startPoint y: 332, endPoint x: 417, endPoint y: 440, distance: 108.5
click at [417, 436] on p "We can provide expertise to your online sales efforts and can provide you with …" at bounding box center [597, 402] width 1048 height 67
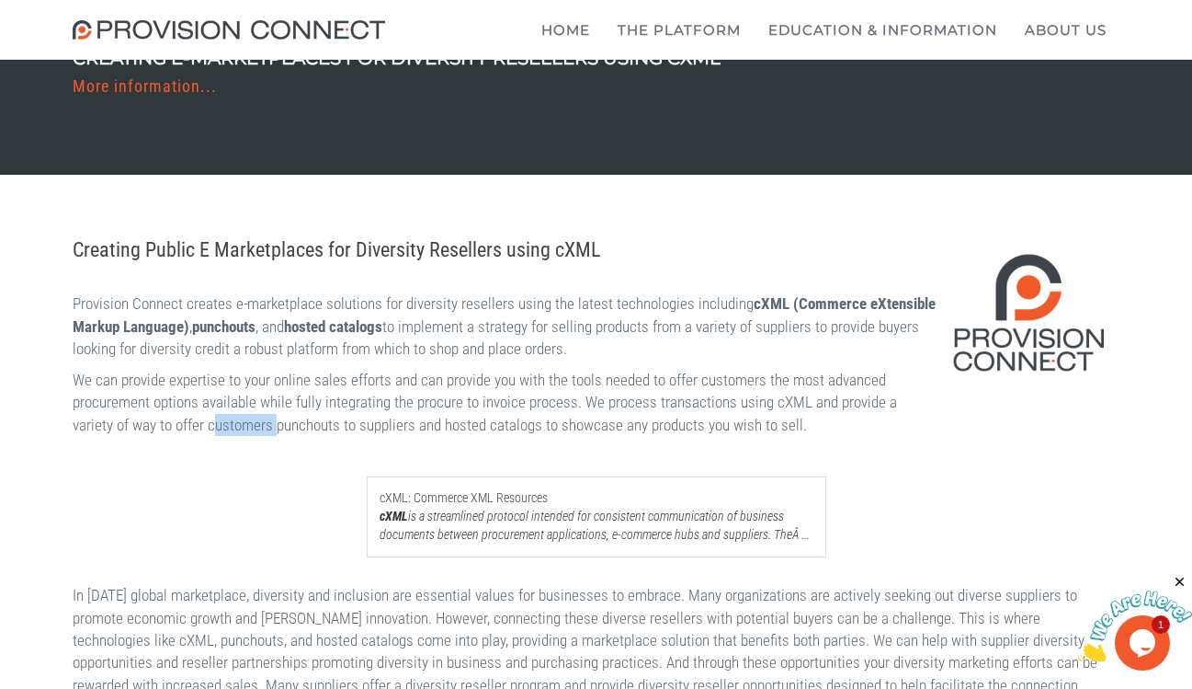
click at [417, 436] on p "We can provide expertise to your online sales efforts and can provide you with …" at bounding box center [597, 402] width 1048 height 67
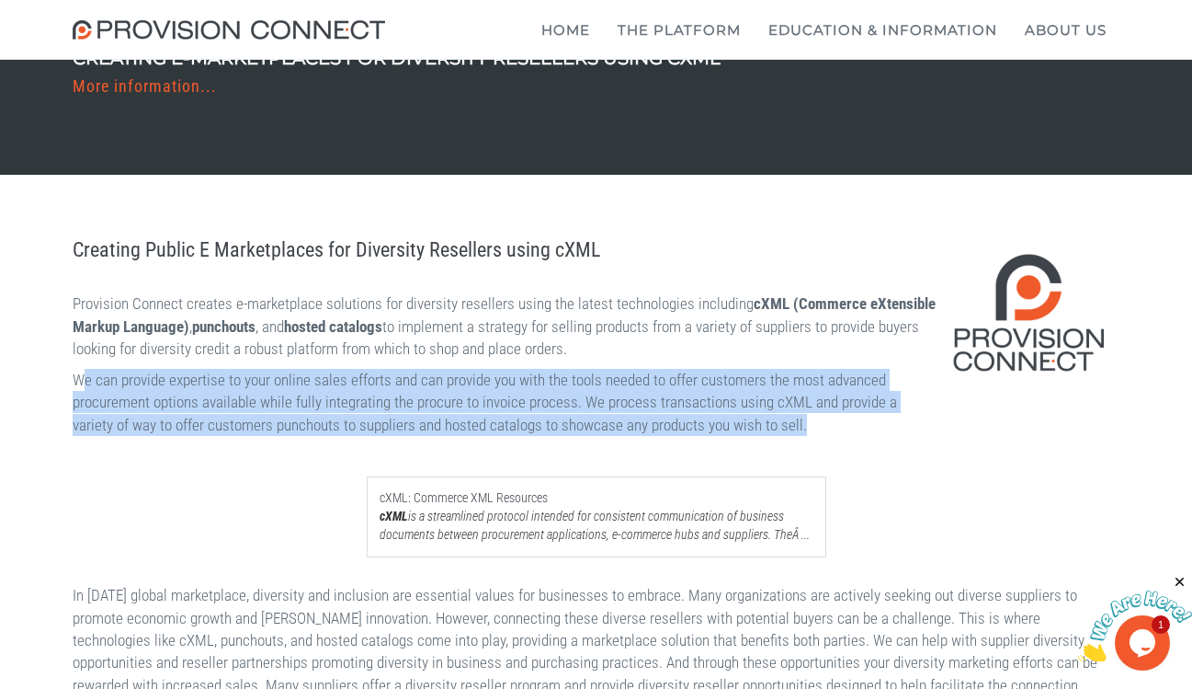
click at [417, 436] on p "We can provide expertise to your online sales efforts and can provide you with …" at bounding box center [597, 402] width 1048 height 67
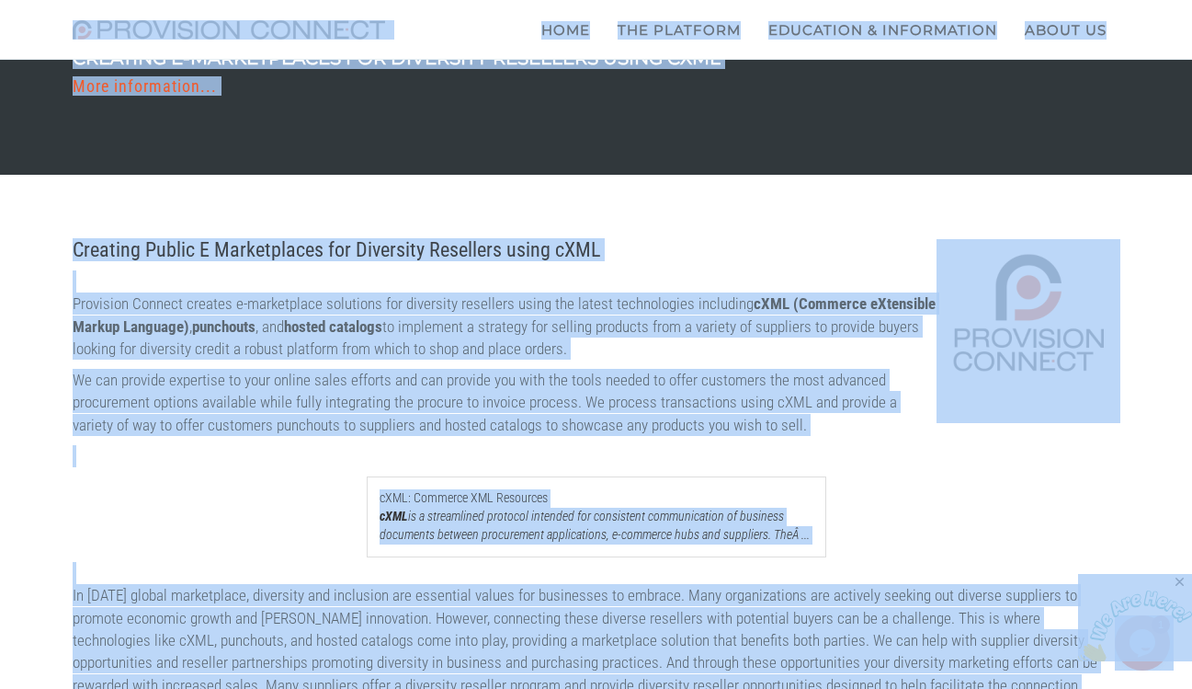
click at [417, 436] on p "We can provide expertise to your online sales efforts and can provide you with …" at bounding box center [597, 402] width 1048 height 67
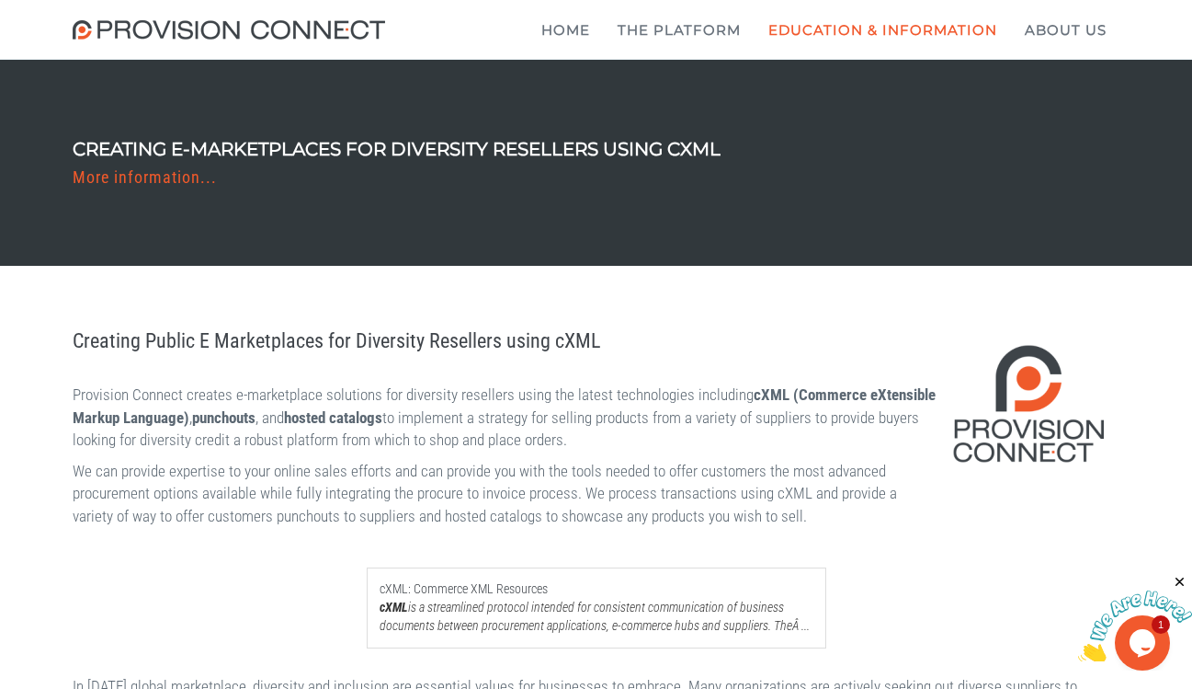
scroll to position [78, 0]
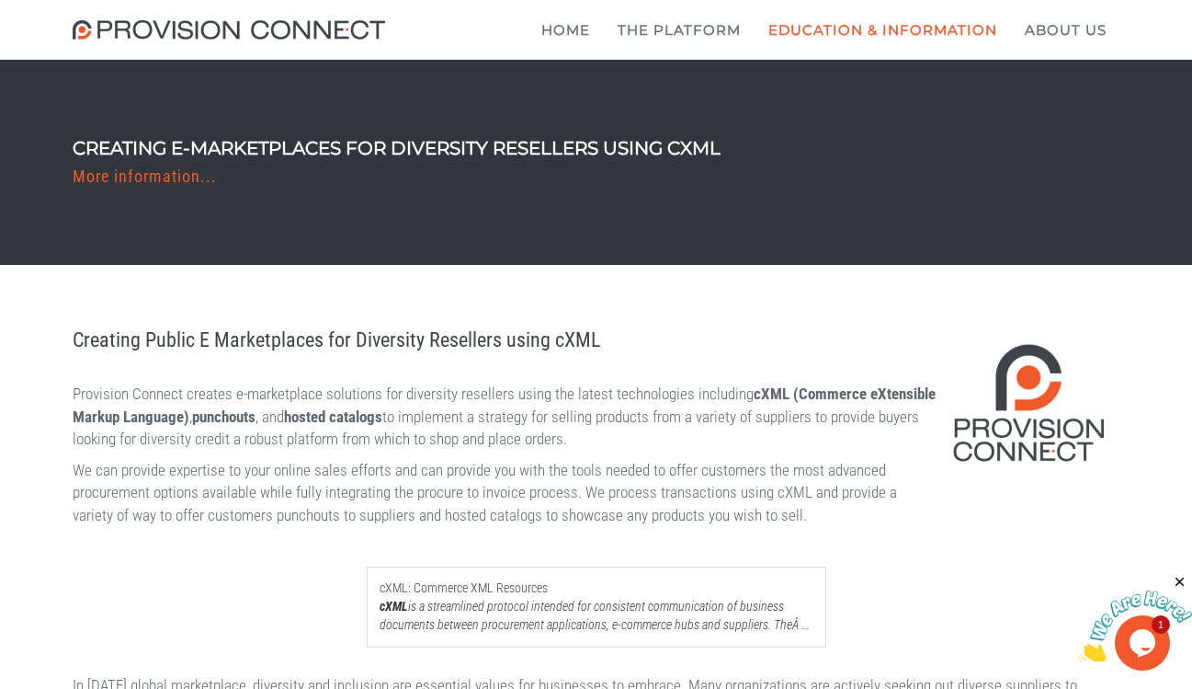
click at [0, 0] on b "What is Supplierconnect Grainger and How We can Help" at bounding box center [0, 0] width 0 height 0
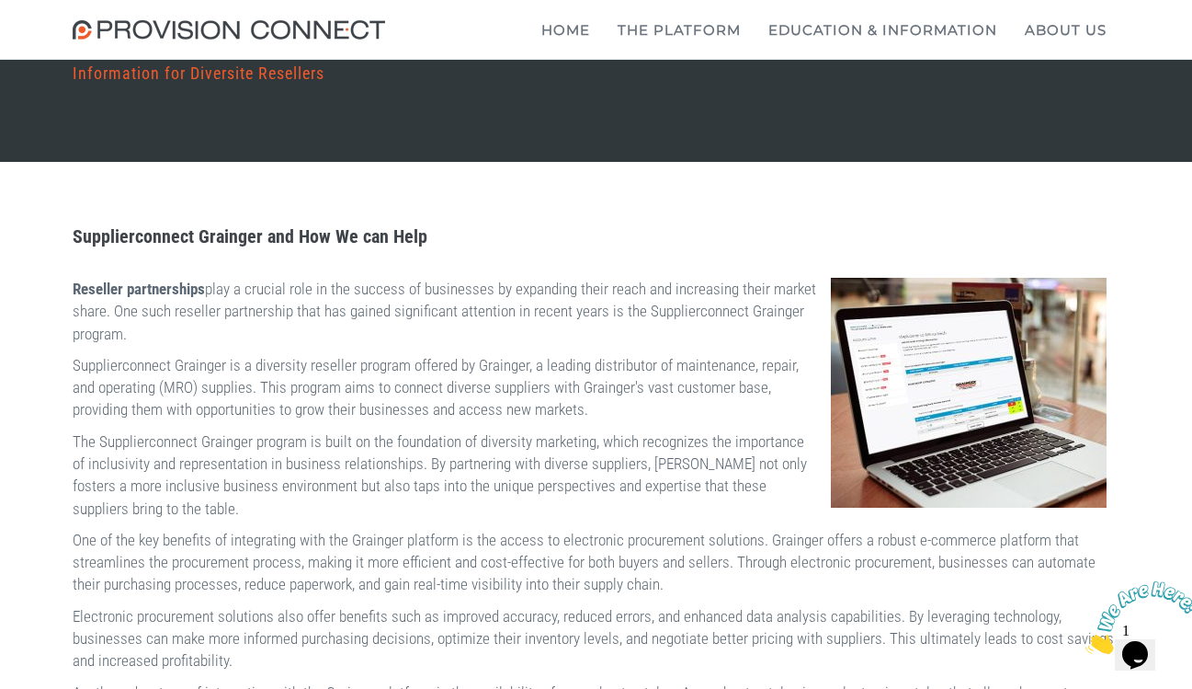
scroll to position [84, 0]
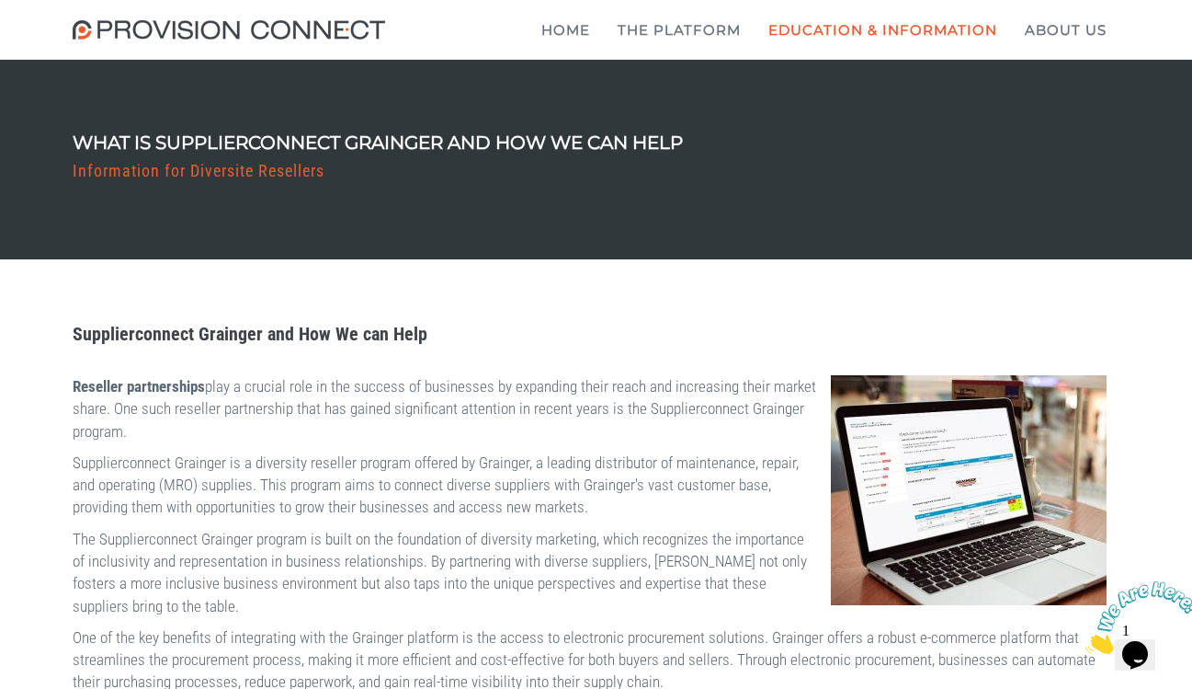
click at [0, 0] on b "Creating E-Marketplaces for Diversity Resellers using cXML" at bounding box center [0, 0] width 0 height 0
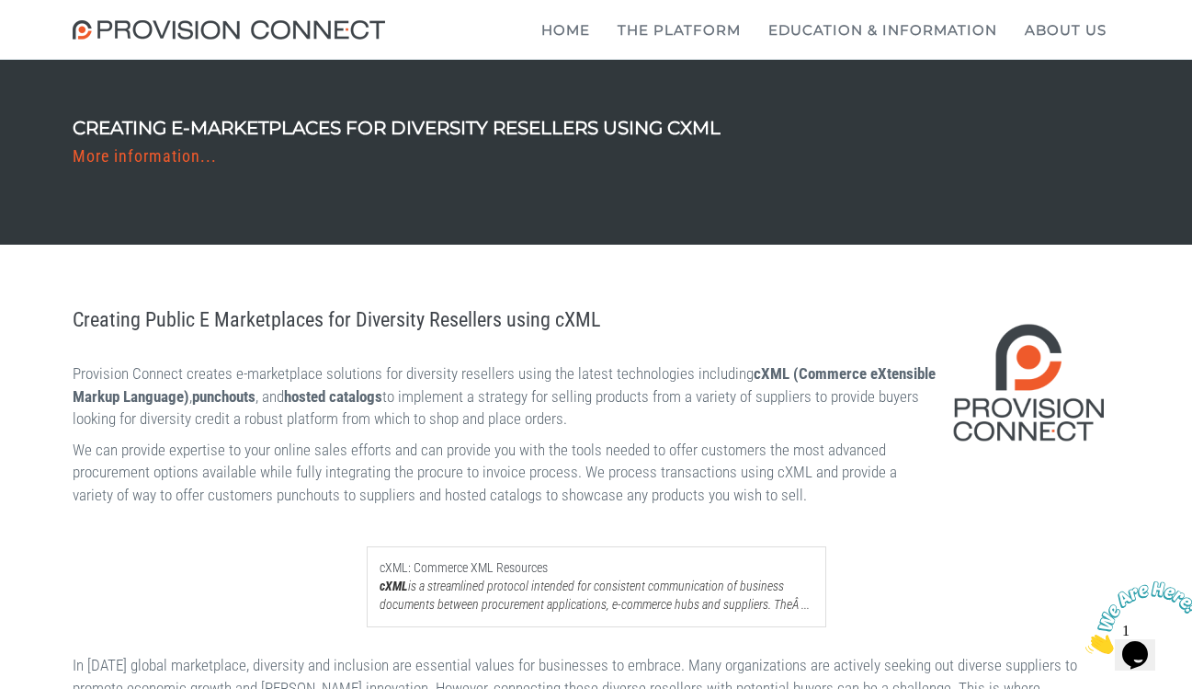
scroll to position [123, 0]
